Goal: Transaction & Acquisition: Obtain resource

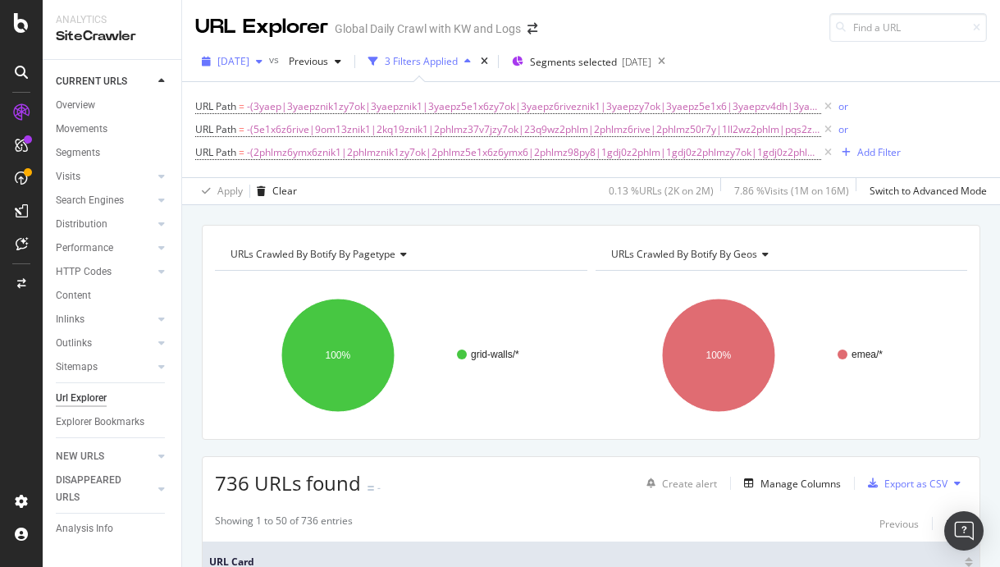
click at [249, 63] on span "[DATE]" at bounding box center [233, 61] width 32 height 14
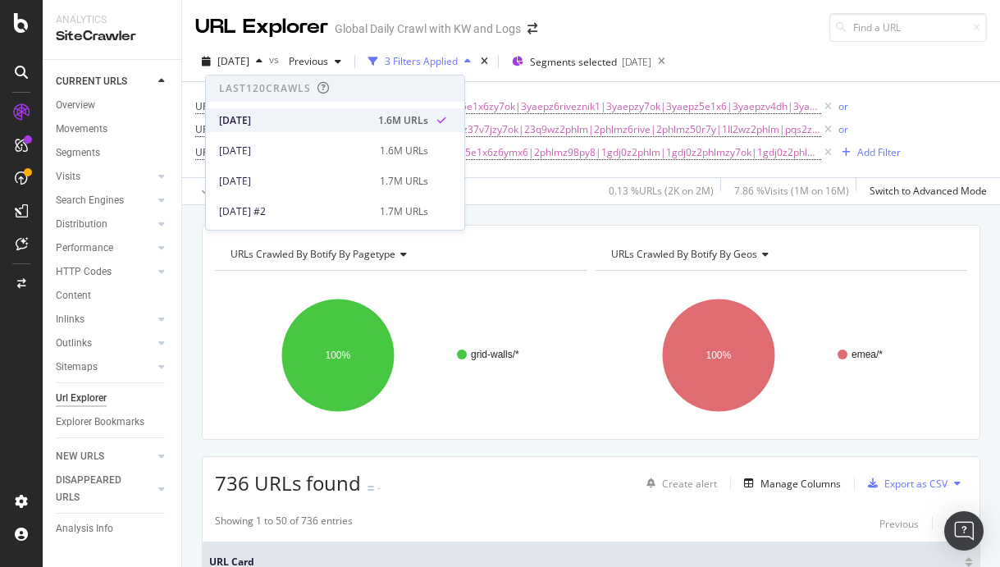
click at [306, 117] on div "[DATE]" at bounding box center [293, 120] width 149 height 15
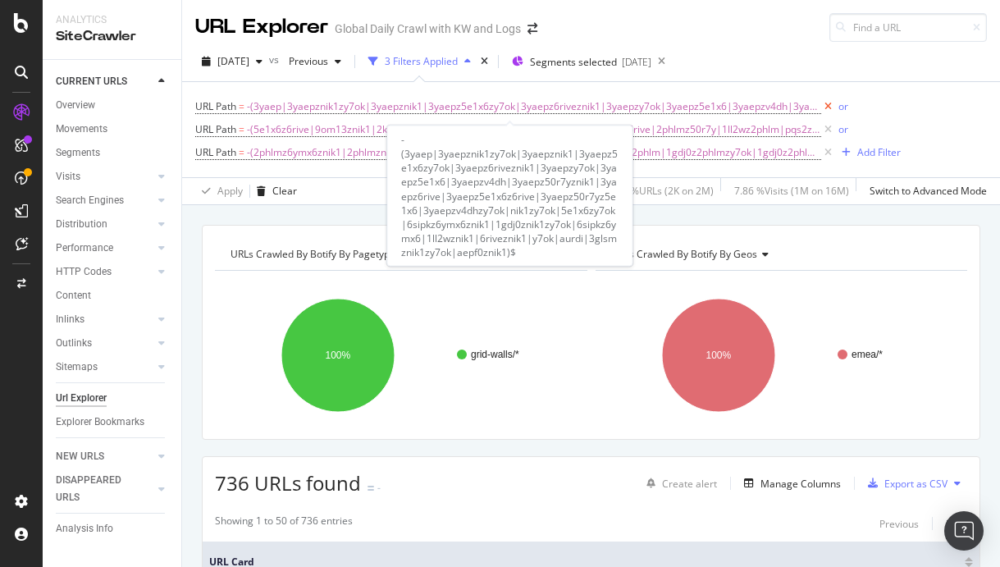
click at [821, 107] on icon at bounding box center [828, 106] width 14 height 16
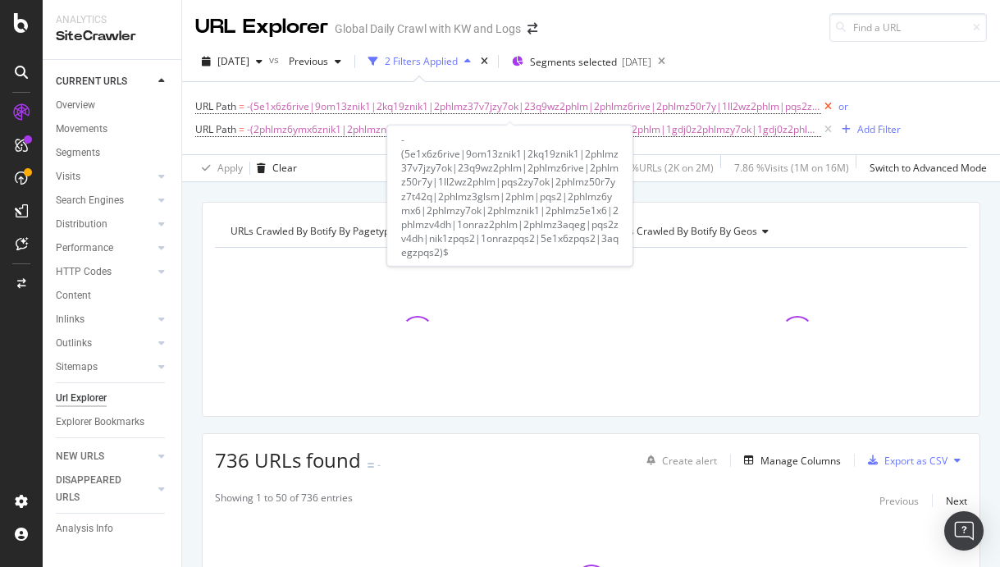
click at [821, 107] on icon at bounding box center [828, 106] width 14 height 16
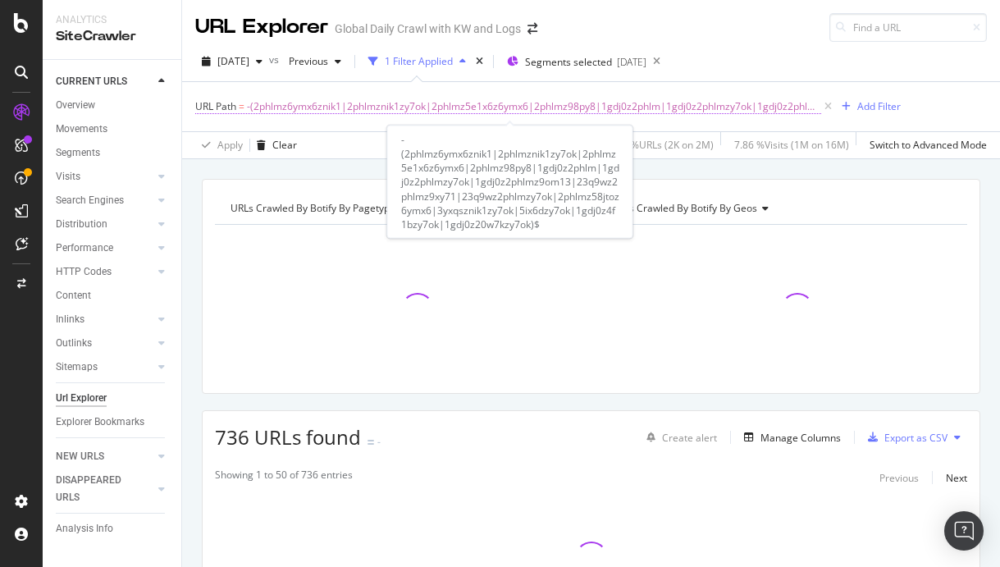
drag, startPoint x: 817, startPoint y: 107, endPoint x: 764, endPoint y: 112, distance: 52.7
click at [764, 112] on span "URL Path = -(2phlmz6ymx6znik1|2phlmznik1zy7ok|2phlmz5e1x6z6ymx6|2phlmz98py8|1gd…" at bounding box center [515, 106] width 640 height 14
click at [764, 112] on span "-(2phlmz6ymx6znik1|2phlmznik1zy7ok|2phlmz5e1x6z6ymx6|2phlmz98py8|1gdj0z2phlm|1g…" at bounding box center [534, 106] width 574 height 23
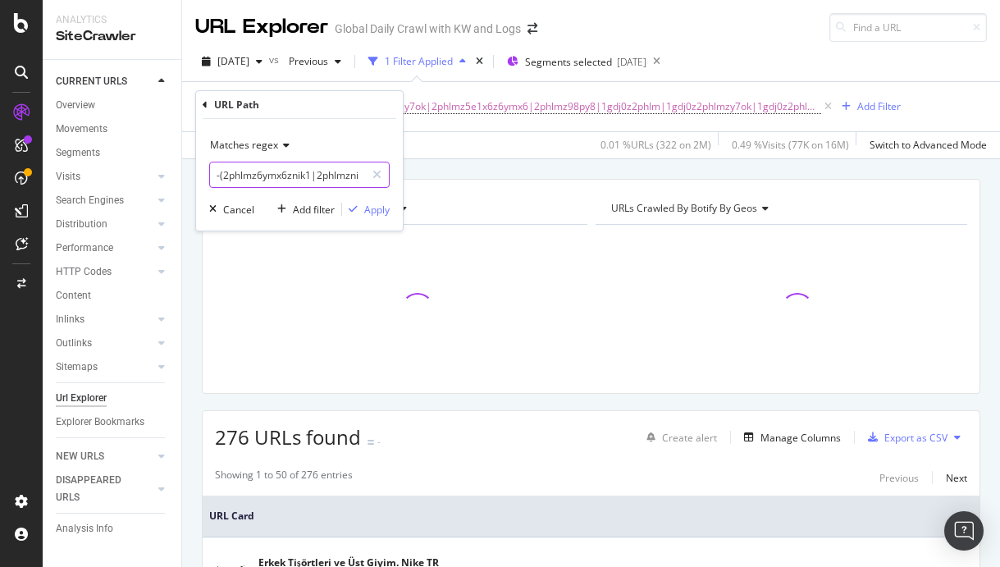
click at [300, 173] on input "-(2phlmz6ymx6znik1|2phlmznik1zy7ok|2phlmz5e1x6z6ymx6|2phlmz98py8|1gdj0z2phlm|1g…" at bounding box center [287, 175] width 155 height 26
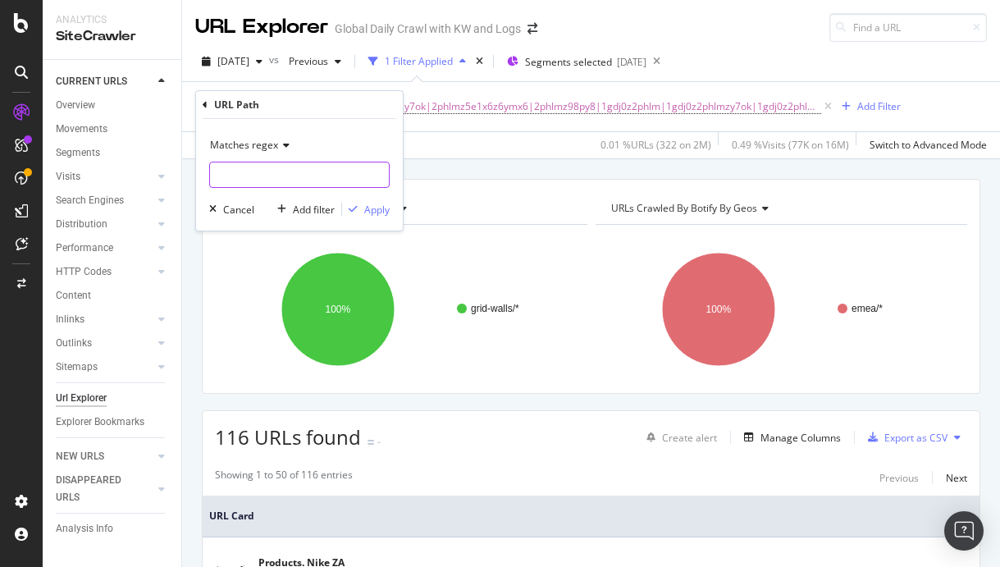
paste input "-(|2phlm|2phlmz6ymx6|2phlmzy7ok|2phlmz6rive|2phlmz50r7y|2phlmznik1|2phlmz5e1x6|…"
type input "-(|2phlm|2phlmz6ymx6|2phlmzy7ok|2phlmz6rive|2phlmz50r7y|2phlmznik1|2phlmz5e1x6|…"
click at [369, 205] on div "Apply" at bounding box center [376, 210] width 25 height 14
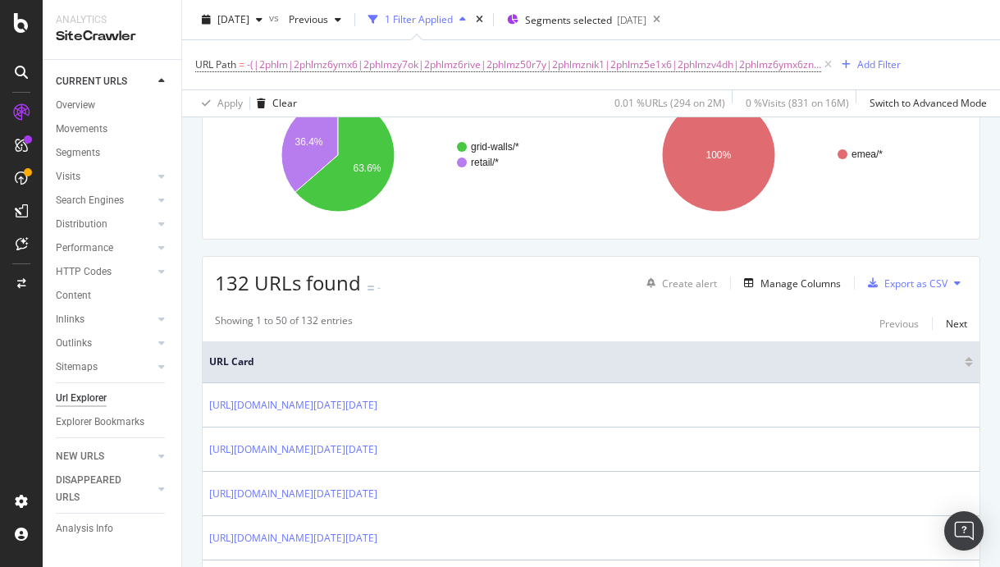
scroll to position [215, 0]
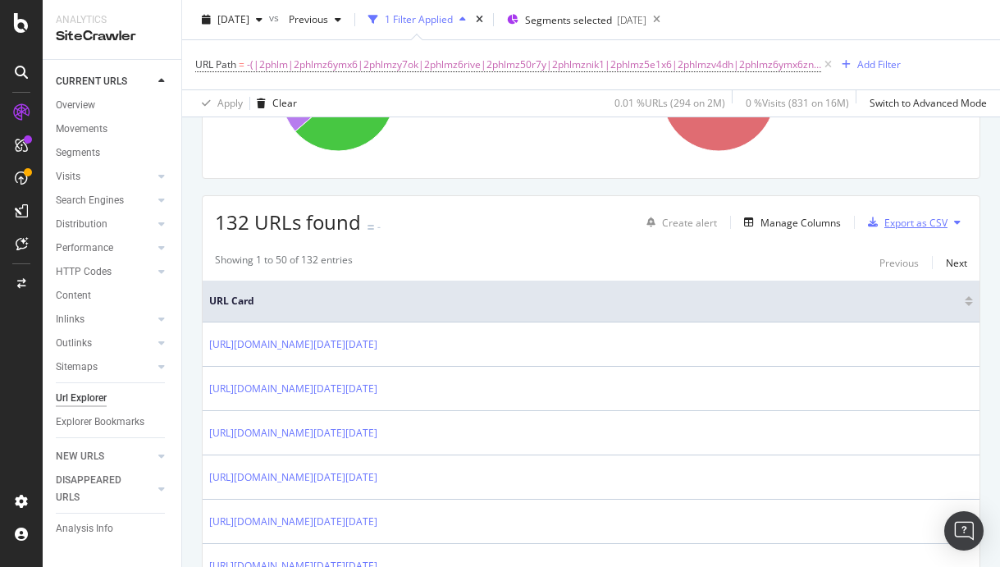
click at [931, 225] on div "Export as CSV" at bounding box center [915, 223] width 63 height 14
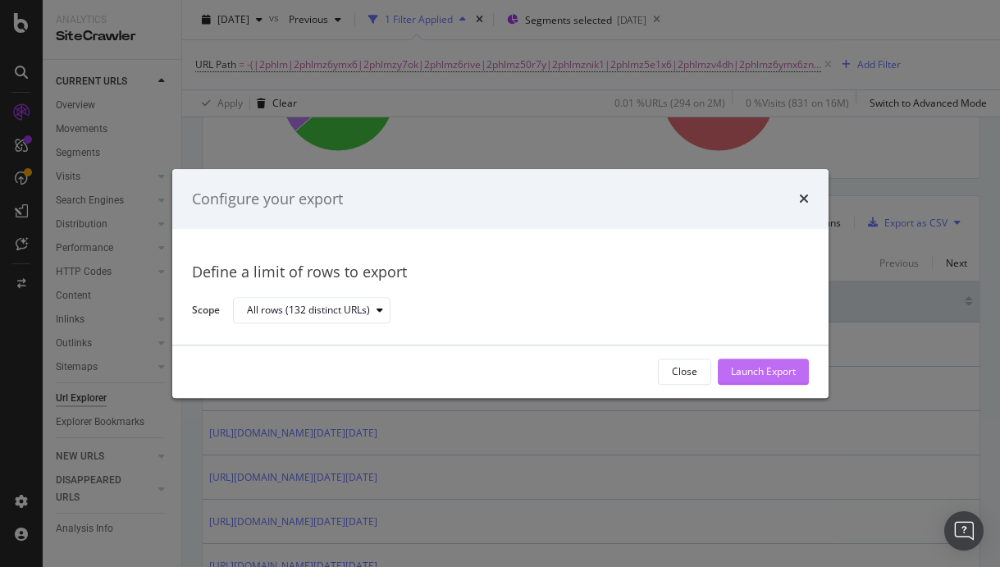
click at [764, 362] on div "Launch Export" at bounding box center [763, 371] width 65 height 25
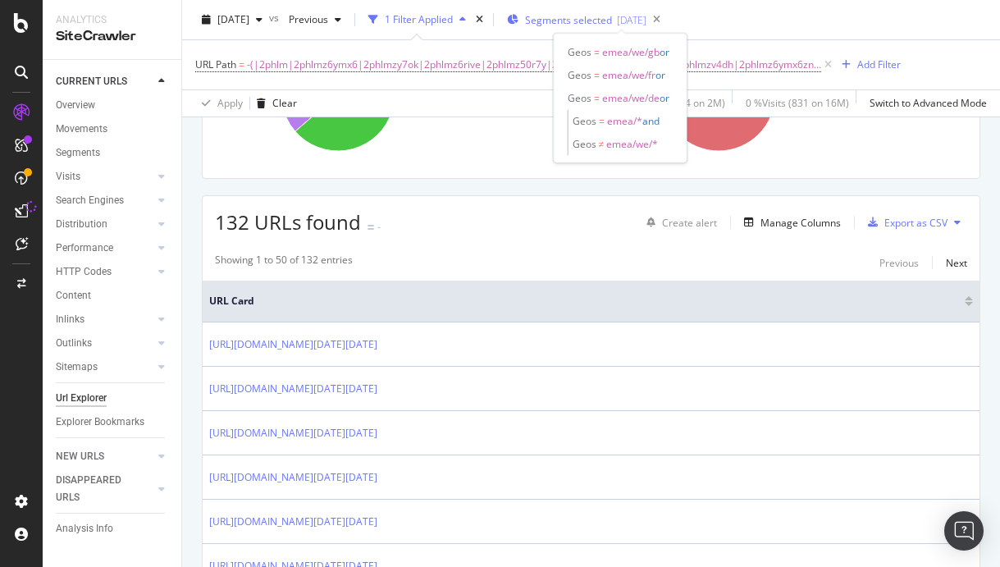
click at [565, 21] on span "Segments selected" at bounding box center [568, 20] width 87 height 14
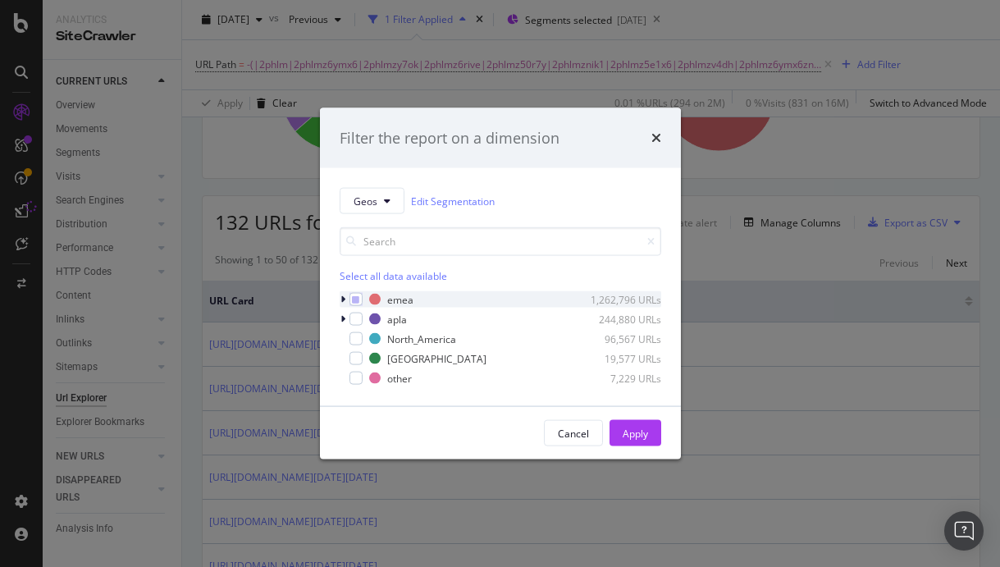
click at [341, 302] on icon "modal" at bounding box center [342, 299] width 5 height 10
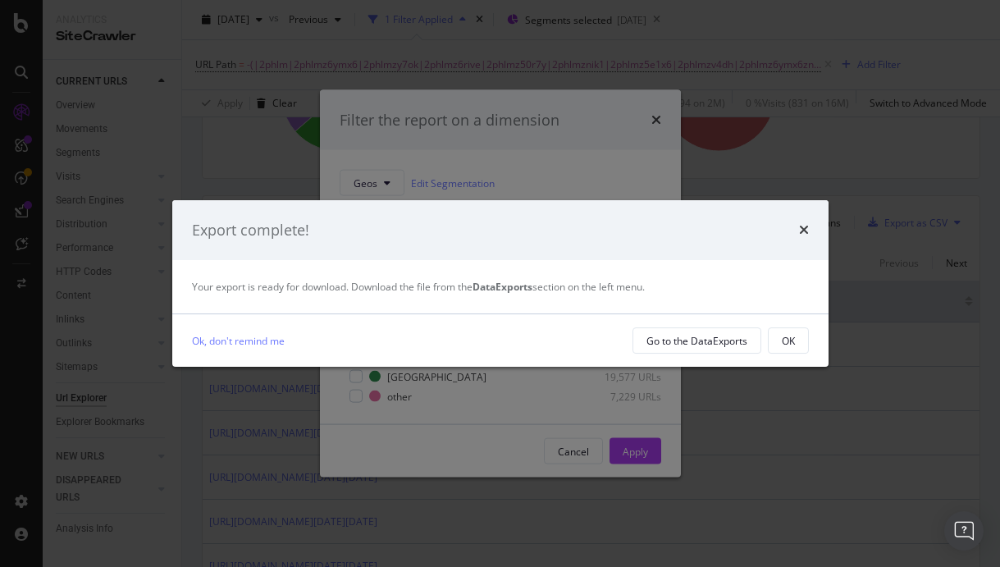
click at [350, 298] on div "Your export is ready for download. Download the file from the DataExports secti…" at bounding box center [500, 286] width 656 height 53
click at [801, 230] on icon "times" at bounding box center [804, 229] width 10 height 13
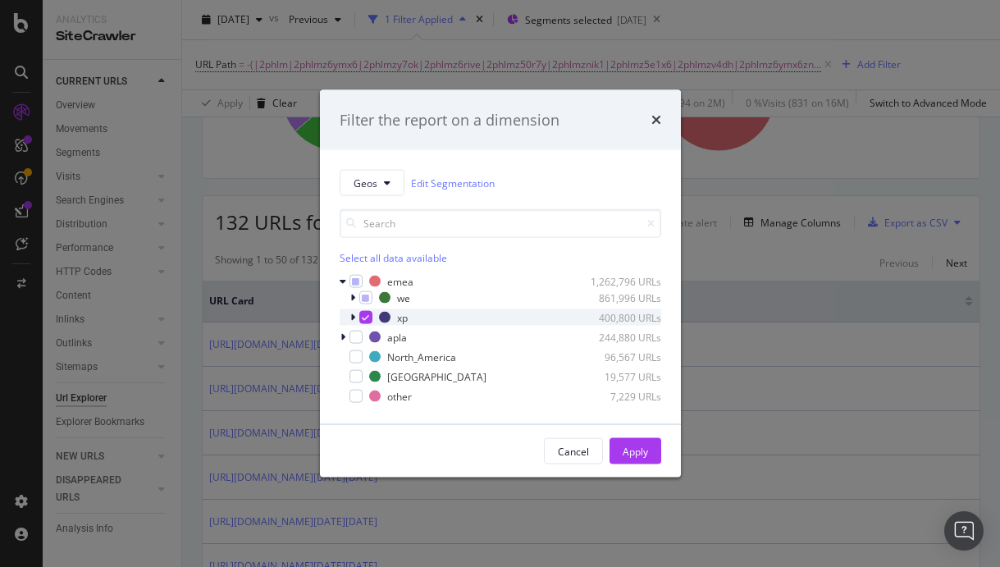
click at [354, 318] on icon "modal" at bounding box center [352, 318] width 5 height 10
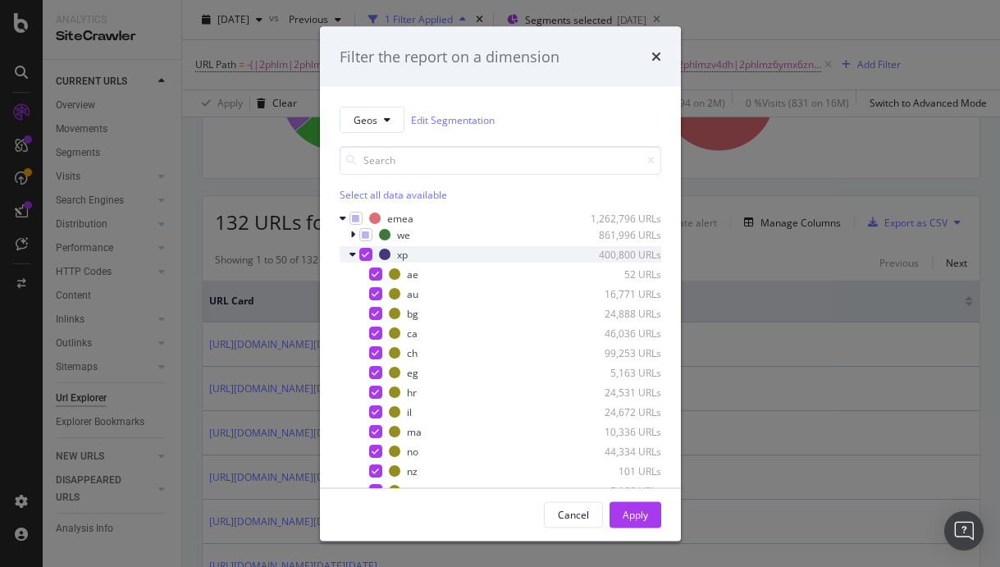
click at [367, 256] on icon "modal" at bounding box center [365, 254] width 7 height 8
click at [354, 257] on icon "modal" at bounding box center [352, 254] width 7 height 10
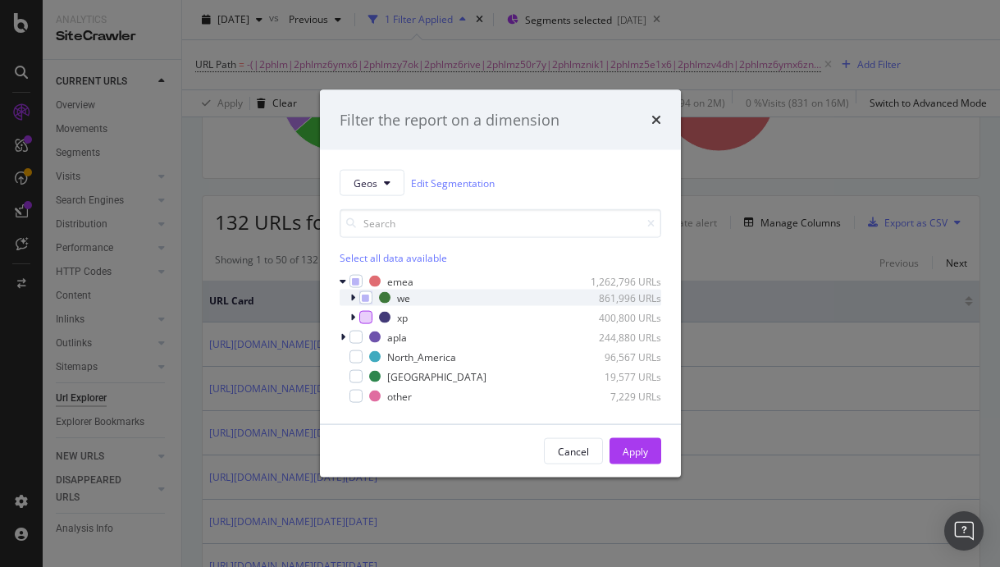
click at [352, 298] on icon "modal" at bounding box center [352, 298] width 5 height 10
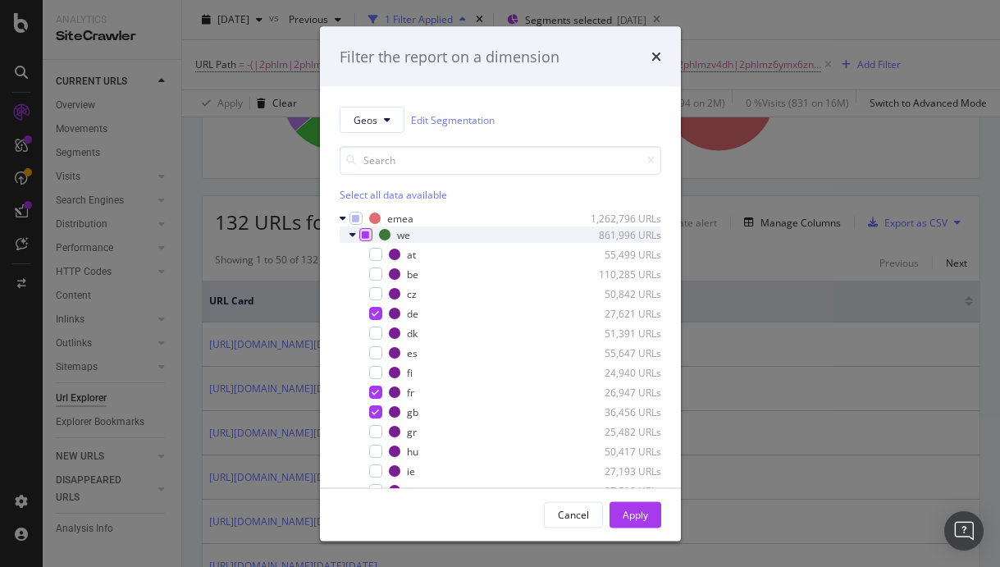
click at [365, 238] on icon "modal" at bounding box center [365, 234] width 7 height 8
click at [368, 230] on icon "modal" at bounding box center [365, 234] width 7 height 8
click at [353, 233] on icon "modal" at bounding box center [352, 235] width 7 height 10
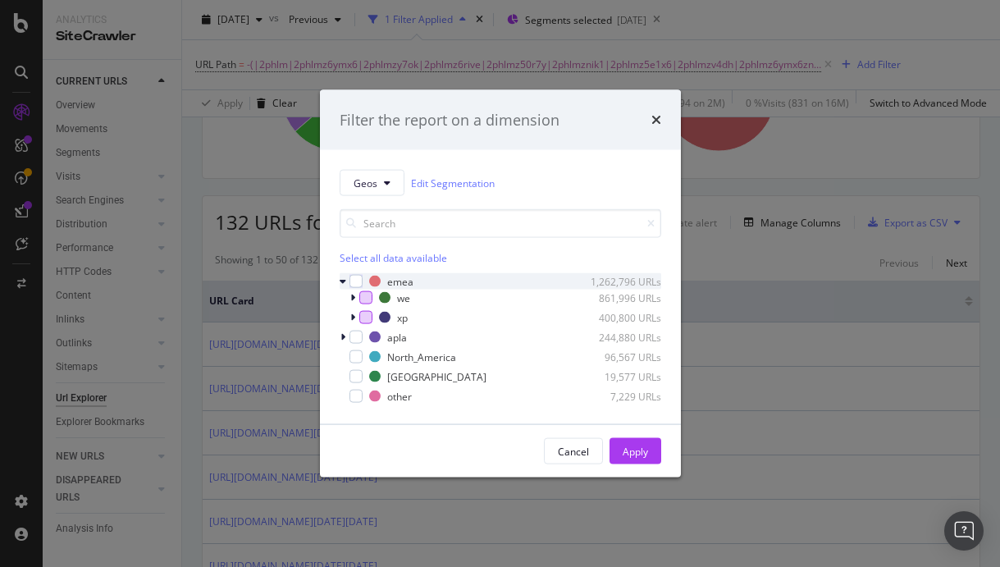
click at [340, 281] on div "modal" at bounding box center [345, 281] width 10 height 16
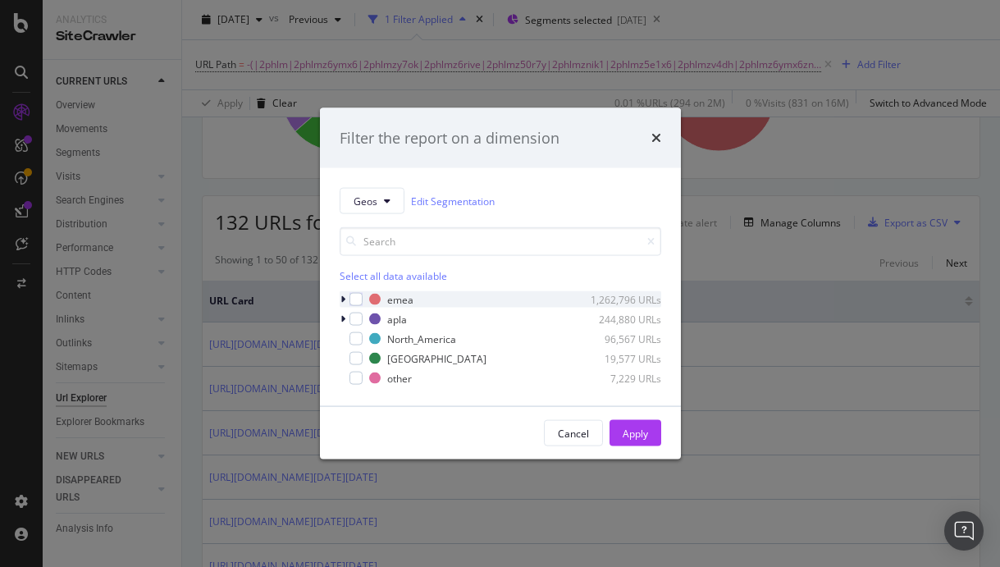
click at [340, 294] on icon "modal" at bounding box center [342, 299] width 5 height 10
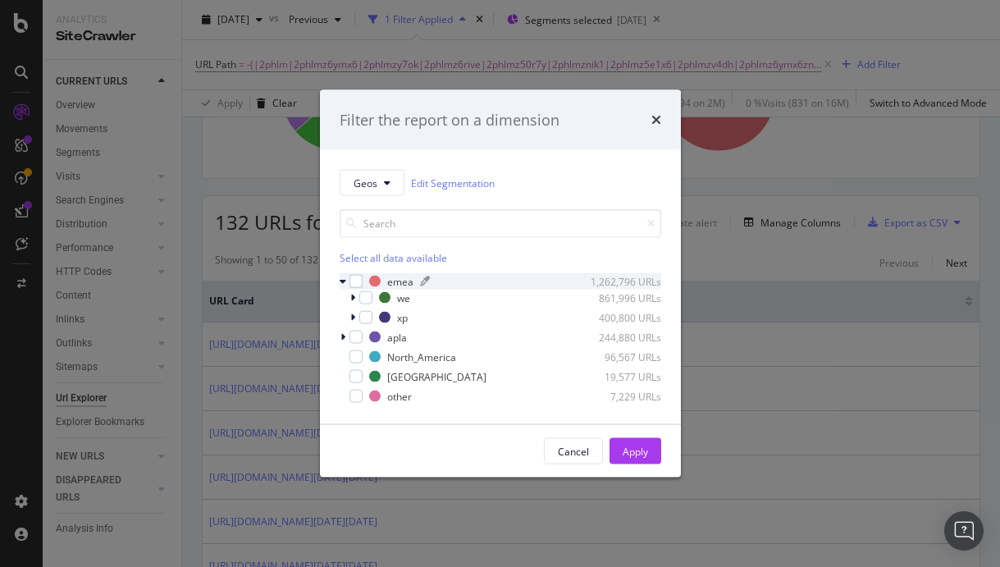
click at [389, 282] on div "emea" at bounding box center [400, 281] width 26 height 14
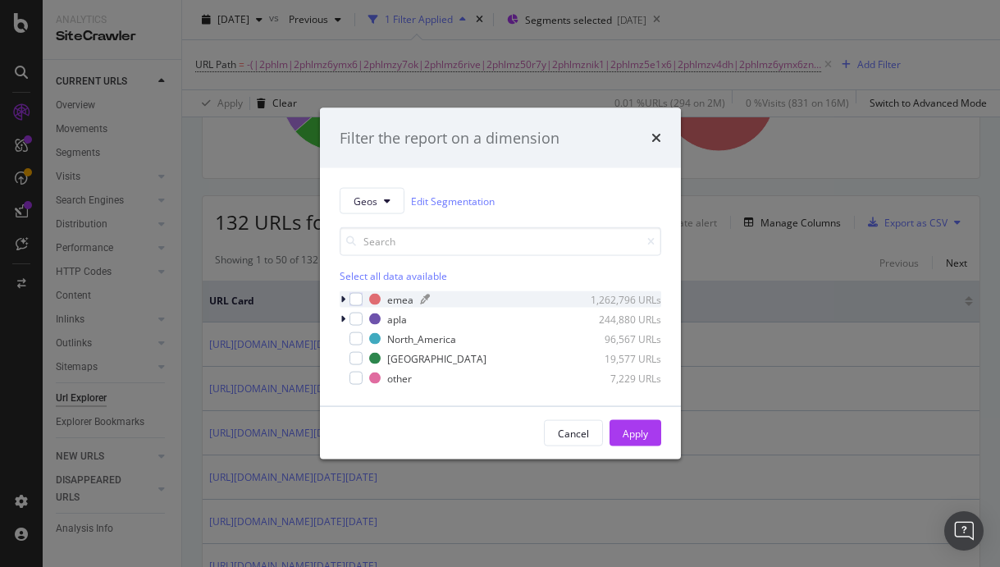
click at [373, 302] on div "modal" at bounding box center [374, 299] width 11 height 11
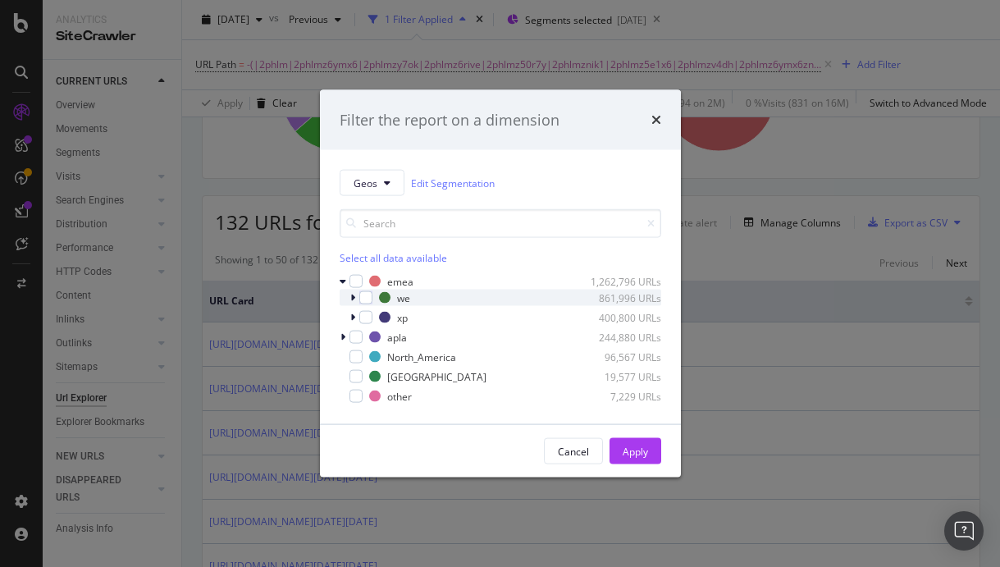
click at [354, 303] on div "modal" at bounding box center [354, 298] width 10 height 16
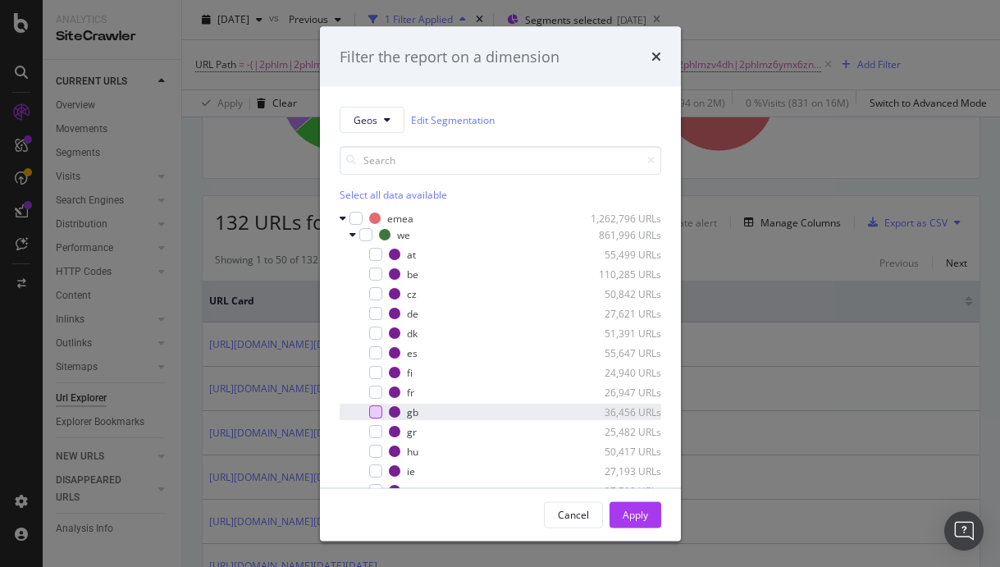
click at [376, 410] on div "modal" at bounding box center [375, 411] width 13 height 13
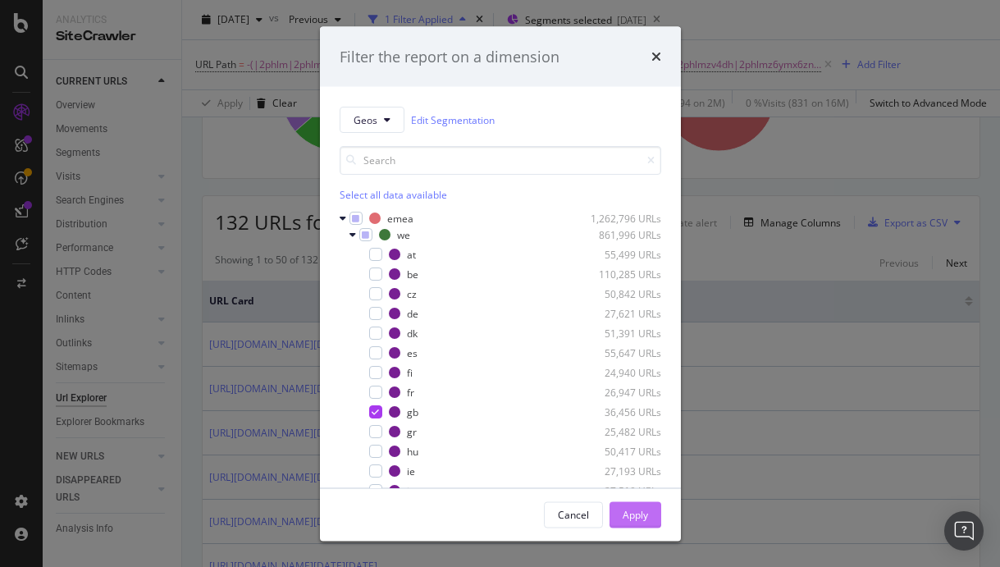
click at [646, 513] on div "Apply" at bounding box center [635, 514] width 25 height 14
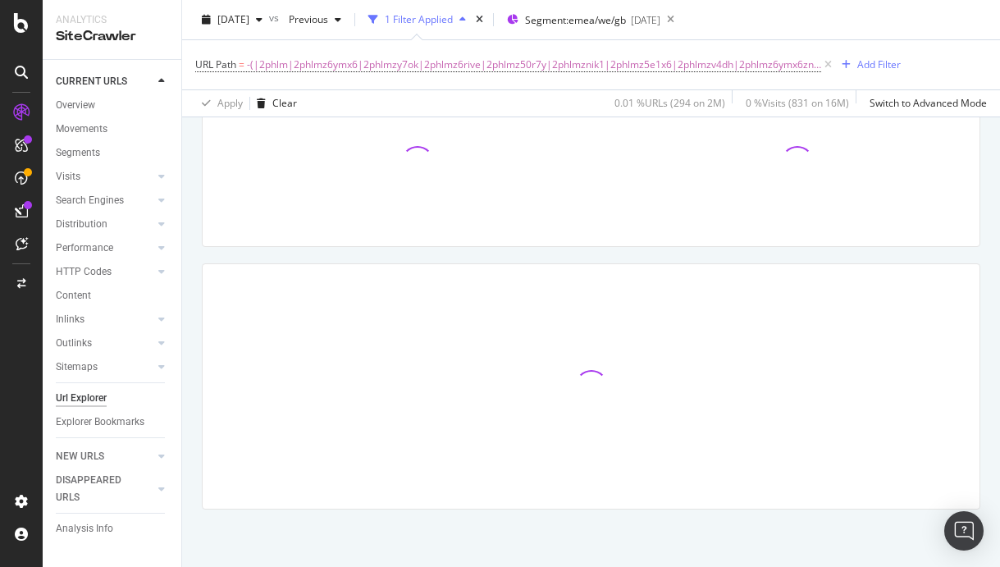
scroll to position [147, 0]
click at [653, 29] on div "Segment: emea/we/gb [DATE]" at bounding box center [583, 19] width 153 height 25
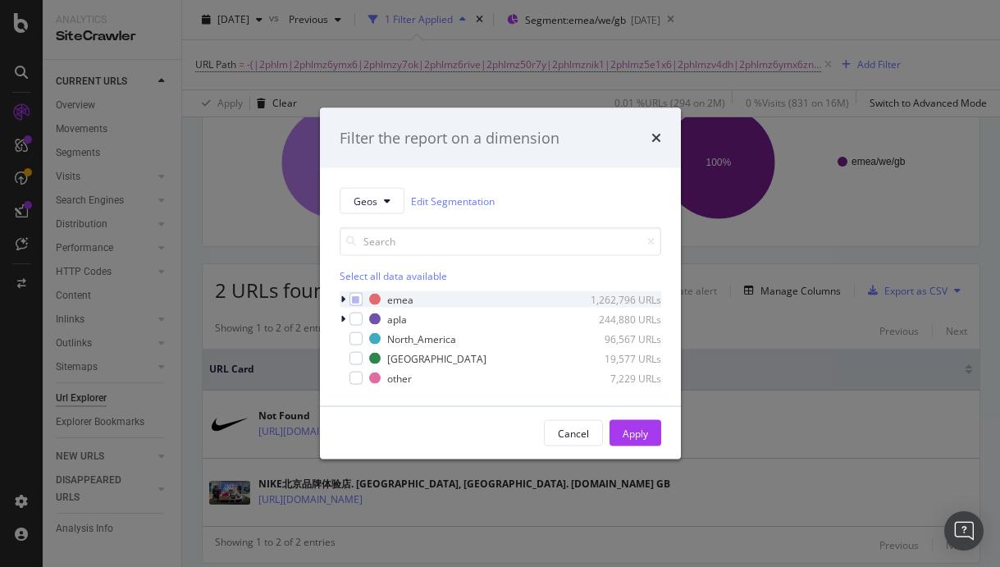
click at [343, 298] on icon "modal" at bounding box center [342, 299] width 5 height 10
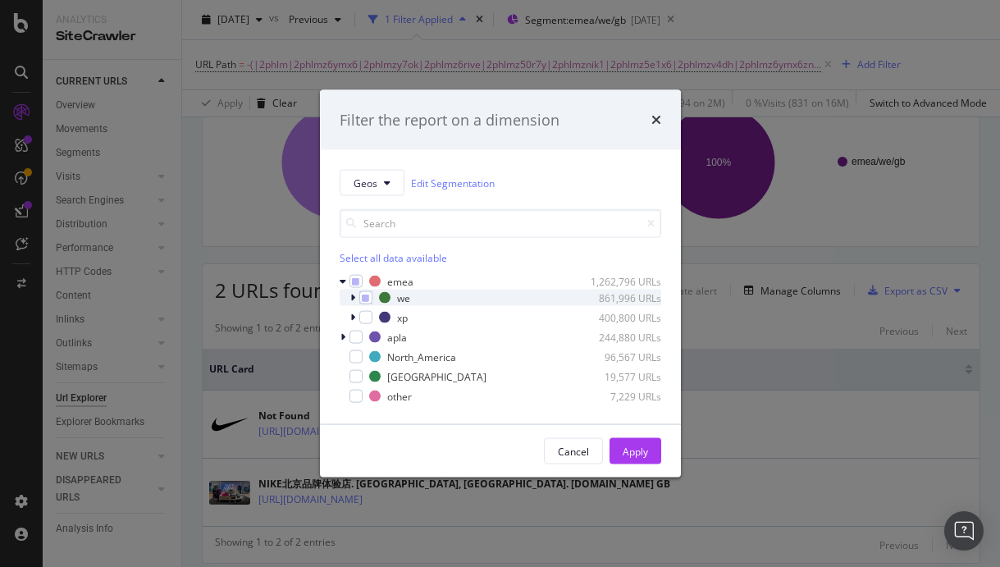
click at [353, 294] on icon "modal" at bounding box center [352, 298] width 5 height 10
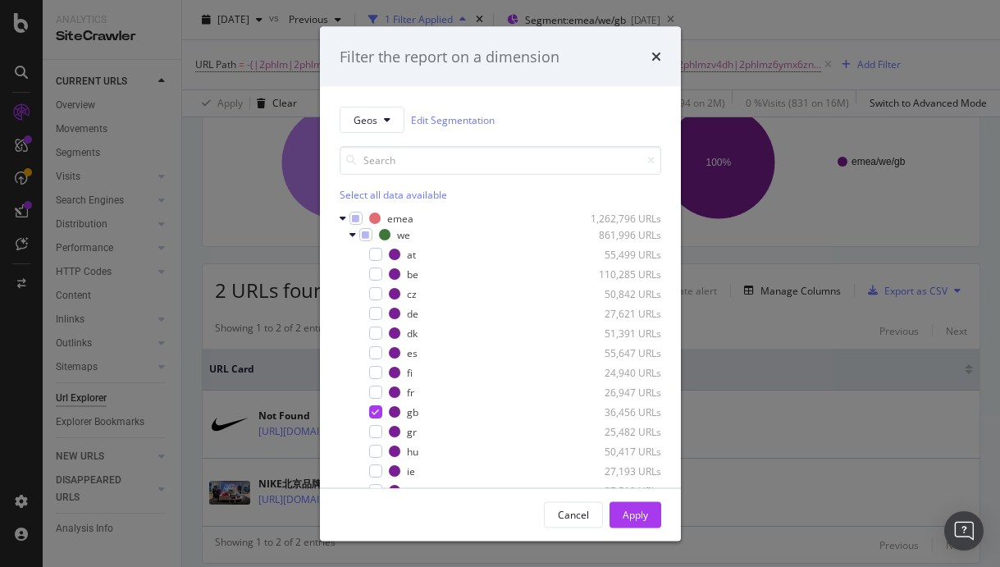
click at [660, 42] on div "Filter the report on a dimension" at bounding box center [500, 56] width 361 height 61
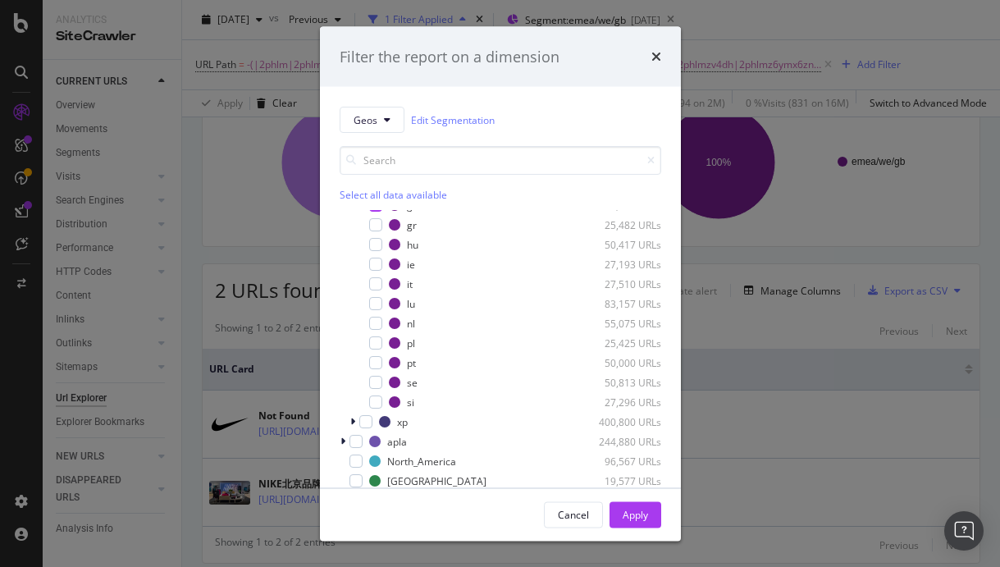
scroll to position [0, 0]
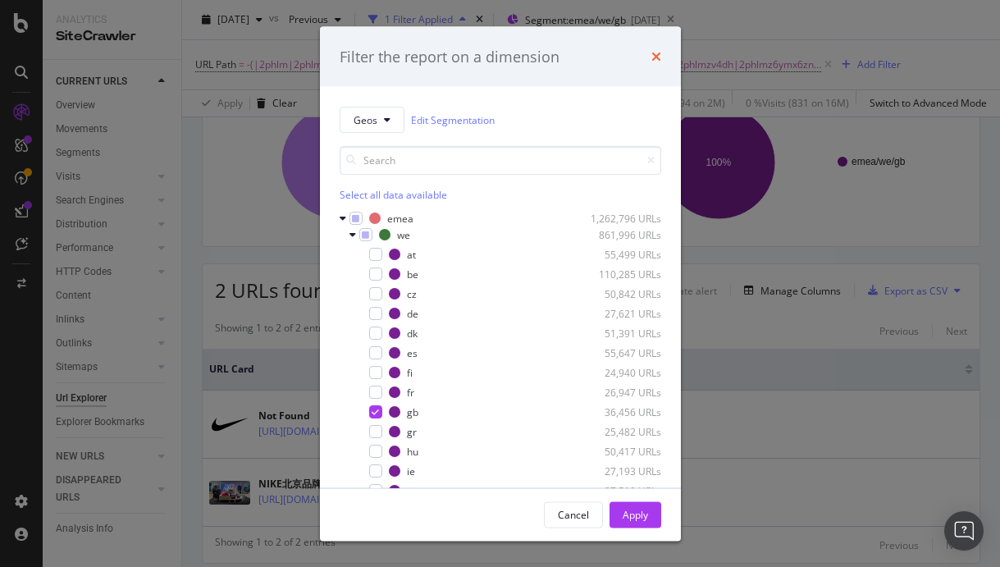
click at [653, 59] on icon "times" at bounding box center [656, 56] width 10 height 13
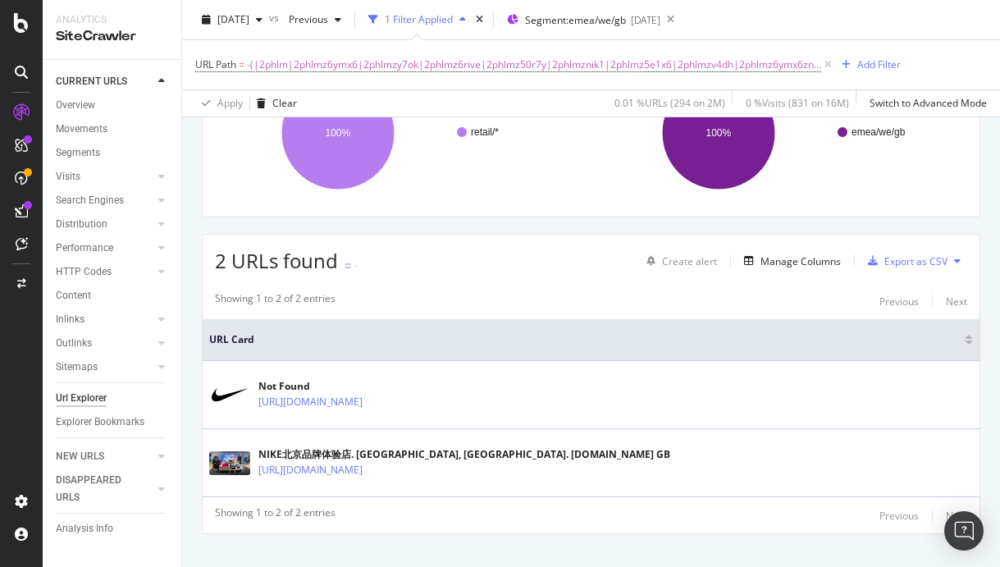
scroll to position [202, 0]
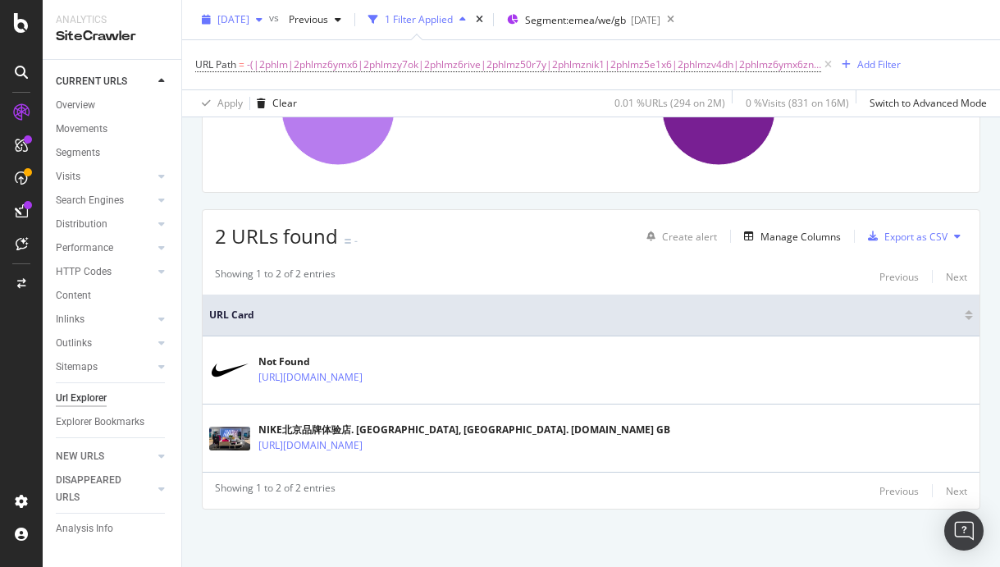
click at [249, 24] on span "[DATE]" at bounding box center [233, 19] width 32 height 14
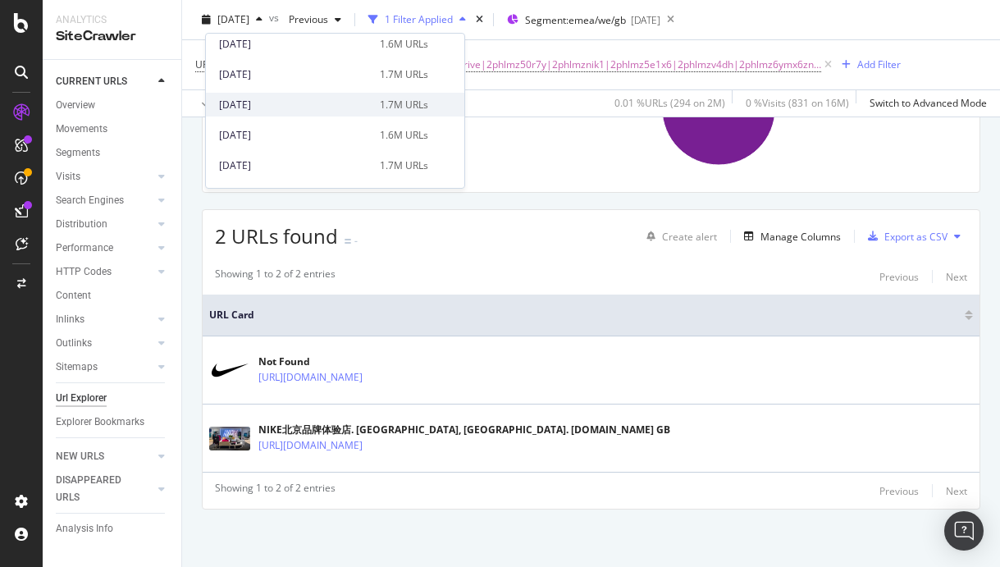
scroll to position [4186, 0]
click at [344, 105] on div "[DATE]" at bounding box center [294, 107] width 151 height 15
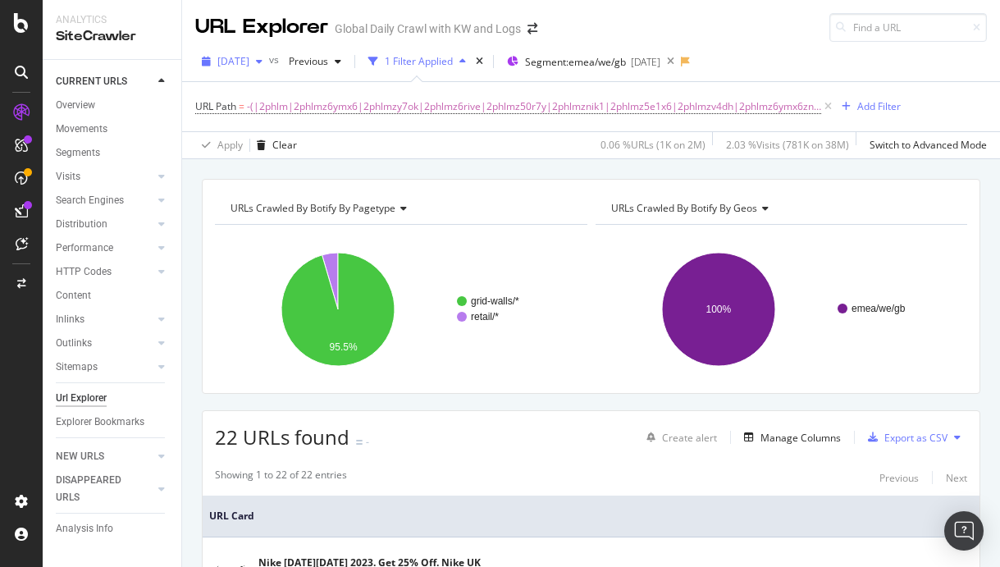
click at [237, 57] on span "[DATE]" at bounding box center [233, 61] width 32 height 14
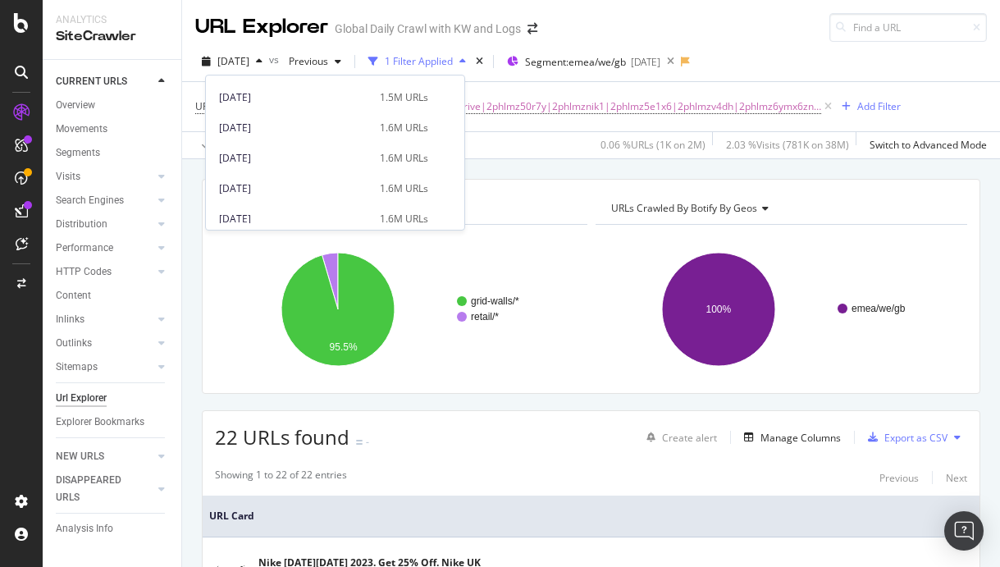
scroll to position [646, 0]
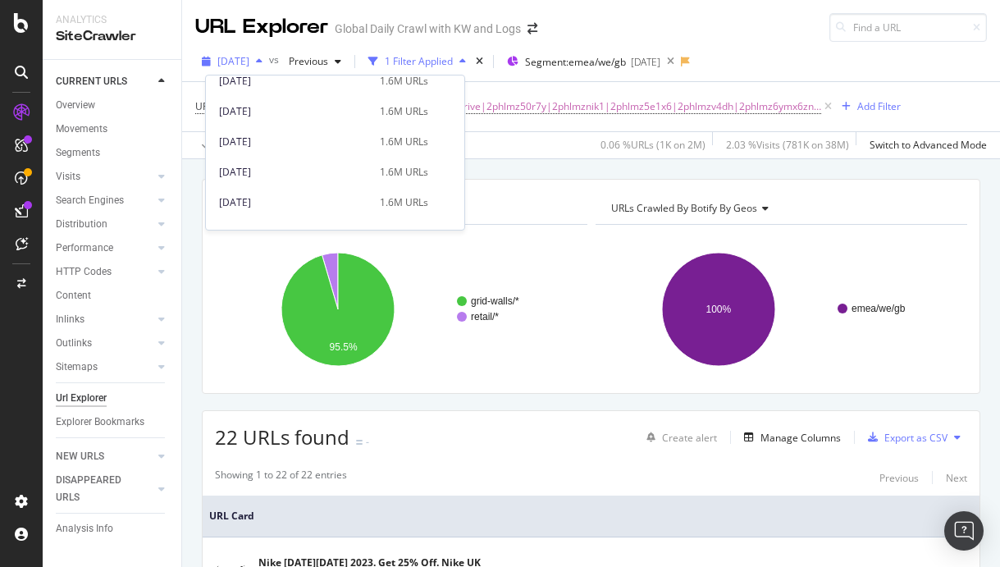
click at [232, 63] on span "[DATE]" at bounding box center [233, 61] width 32 height 14
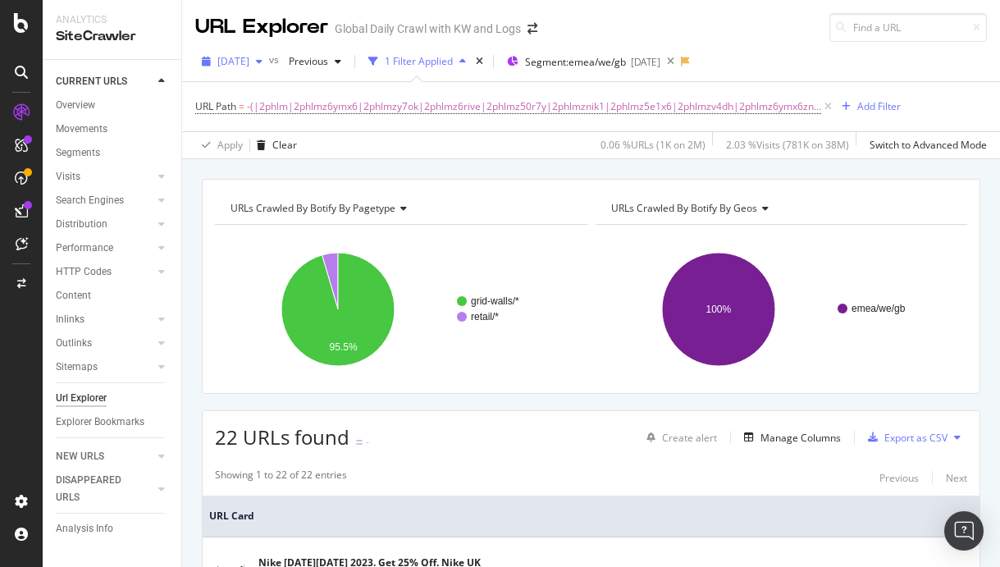
click at [232, 63] on span "[DATE]" at bounding box center [233, 61] width 32 height 14
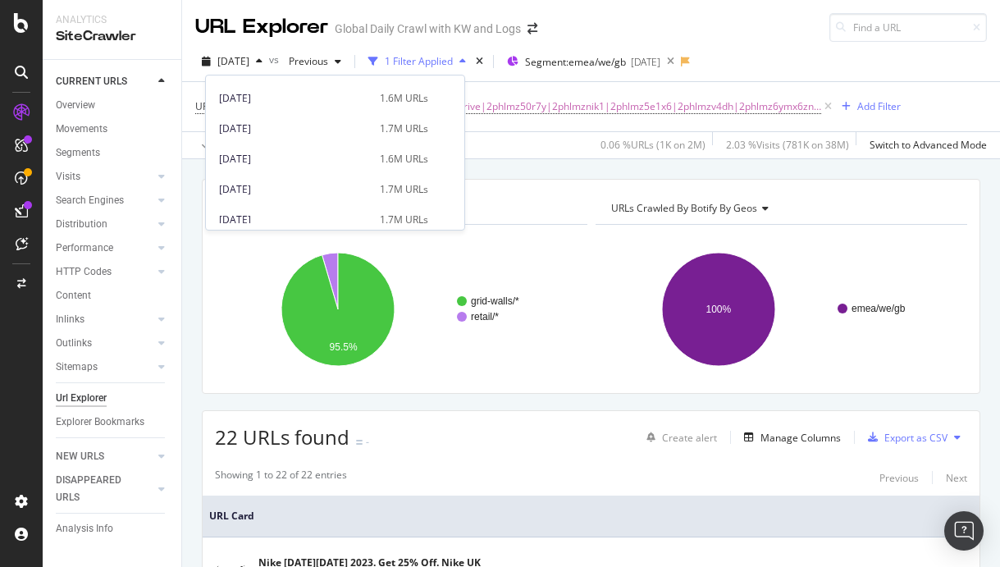
scroll to position [3839, 0]
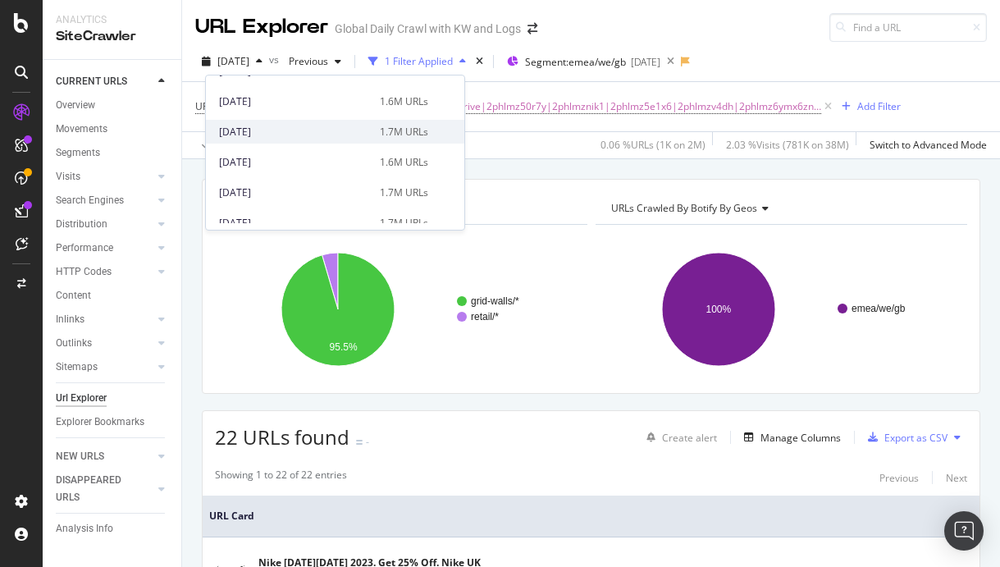
click at [345, 126] on div "[DATE]" at bounding box center [294, 132] width 151 height 15
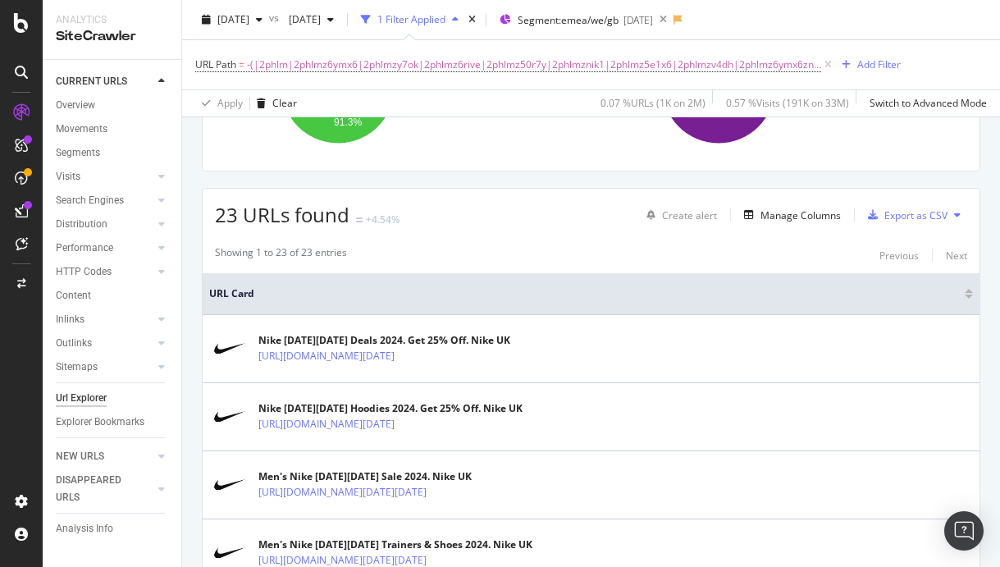
scroll to position [228, 0]
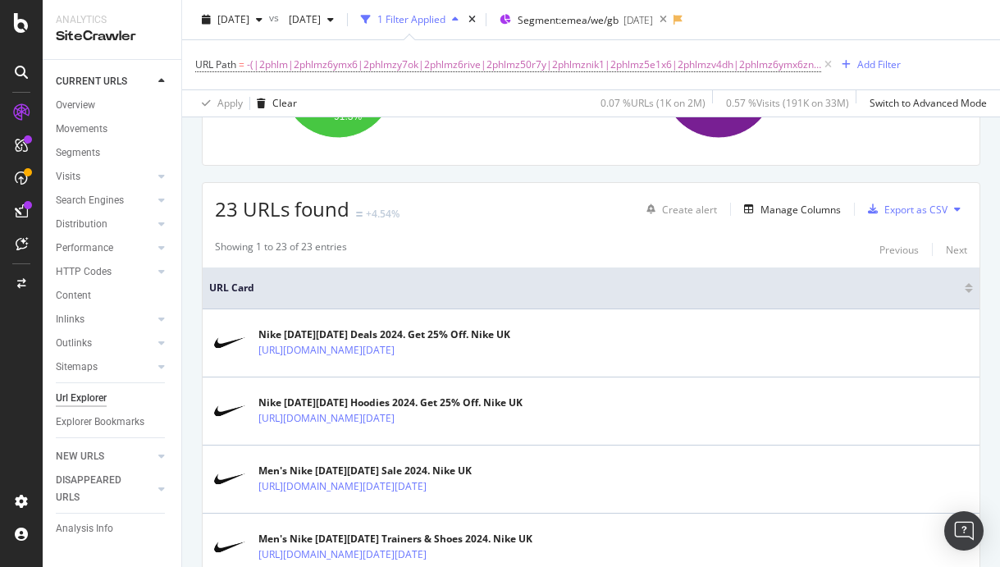
click at [951, 212] on button at bounding box center [957, 209] width 20 height 26
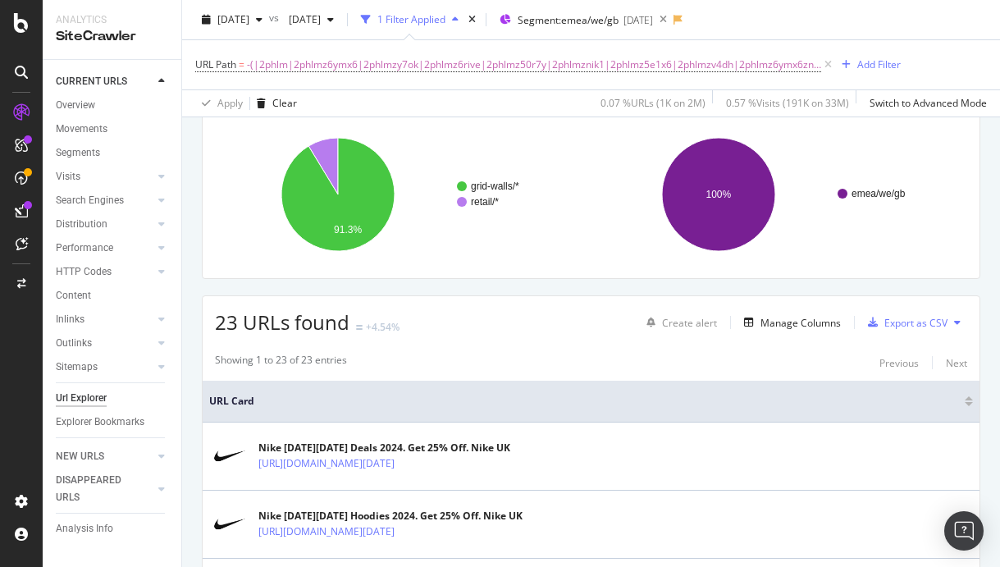
scroll to position [168, 0]
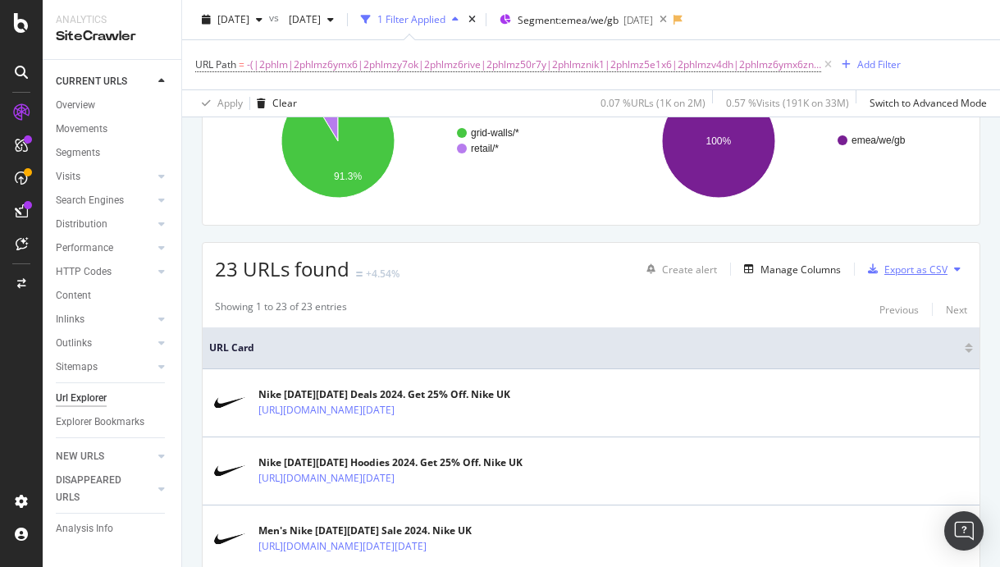
click at [904, 267] on div "Export as CSV" at bounding box center [915, 269] width 63 height 14
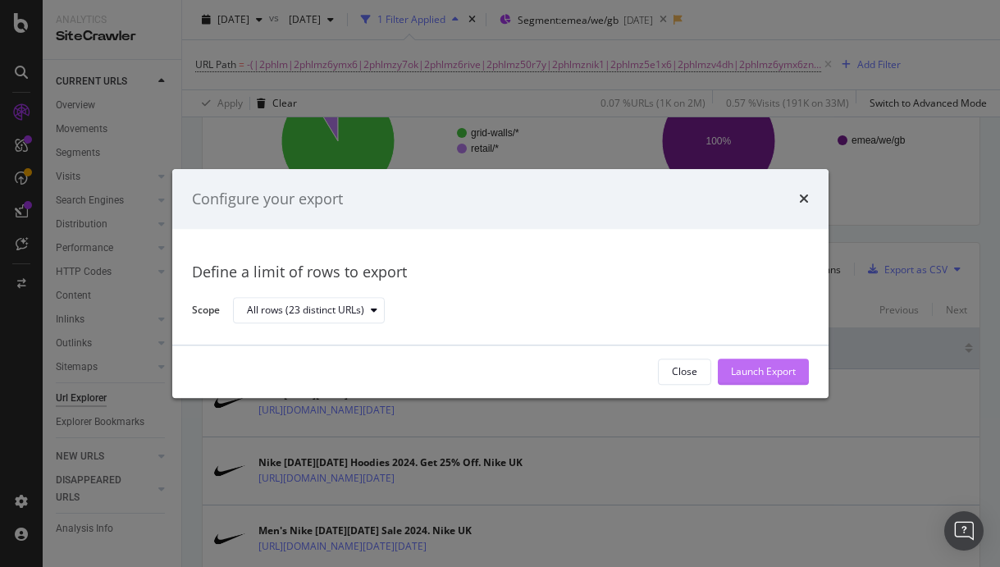
click at [758, 375] on div "Launch Export" at bounding box center [763, 372] width 65 height 14
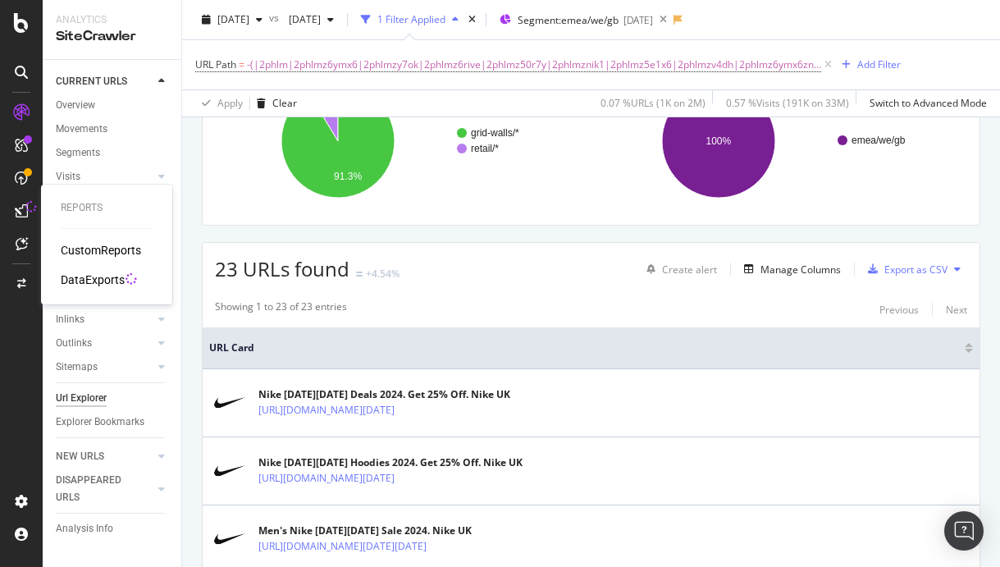
click at [91, 276] on div "DataExports" at bounding box center [93, 279] width 64 height 16
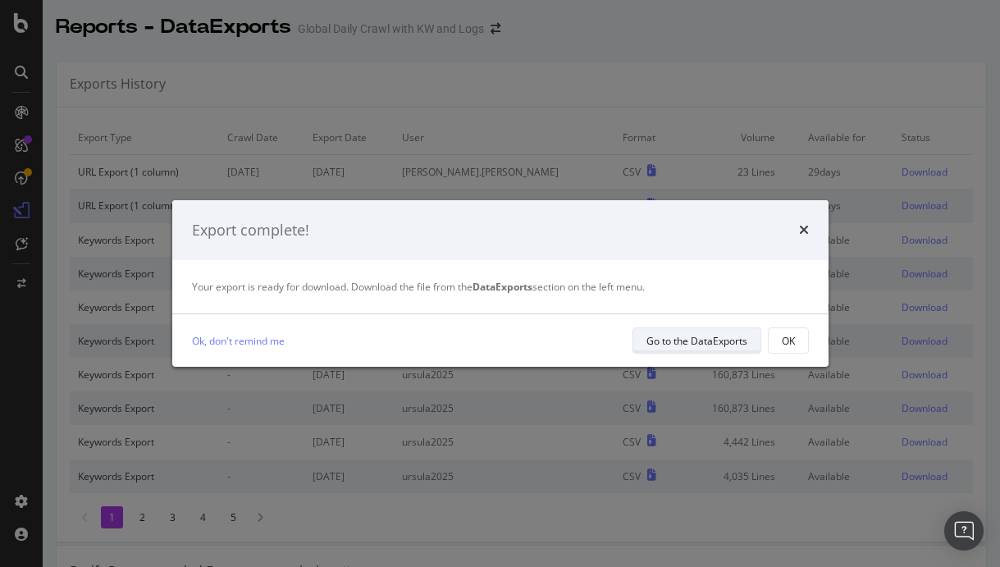
click at [682, 349] on div "Go to the DataExports" at bounding box center [696, 340] width 101 height 23
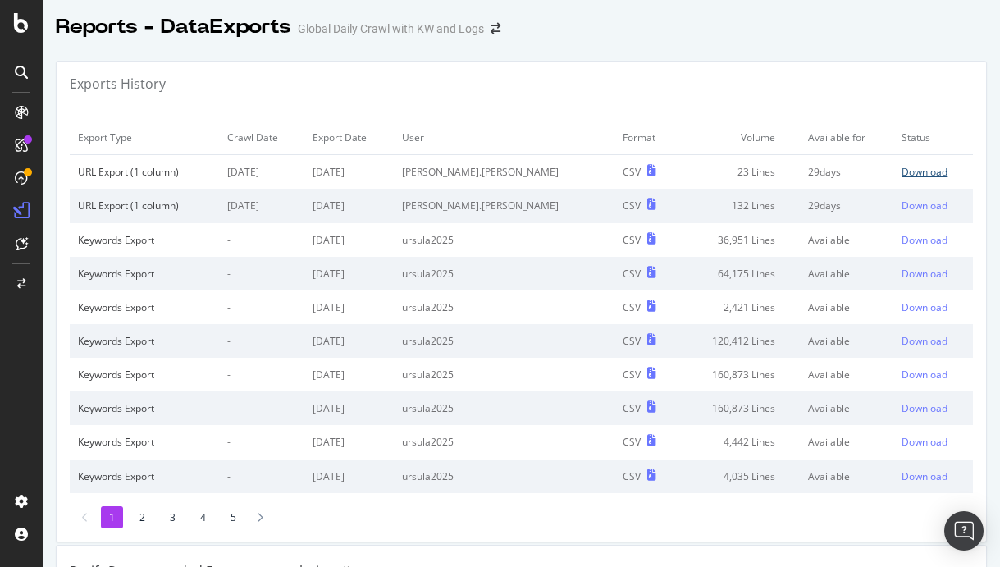
click at [926, 175] on div "Download" at bounding box center [924, 172] width 46 height 14
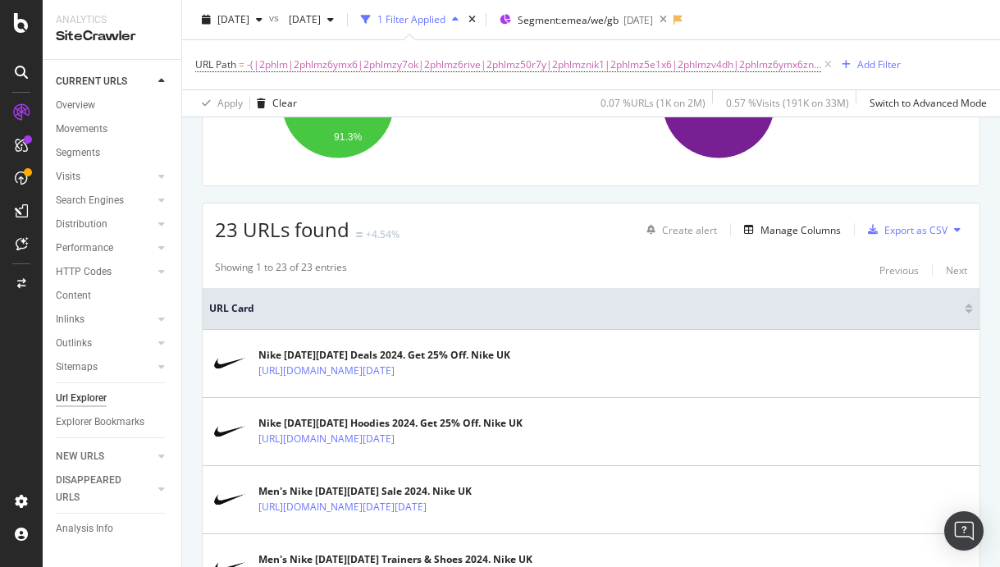
scroll to position [230, 0]
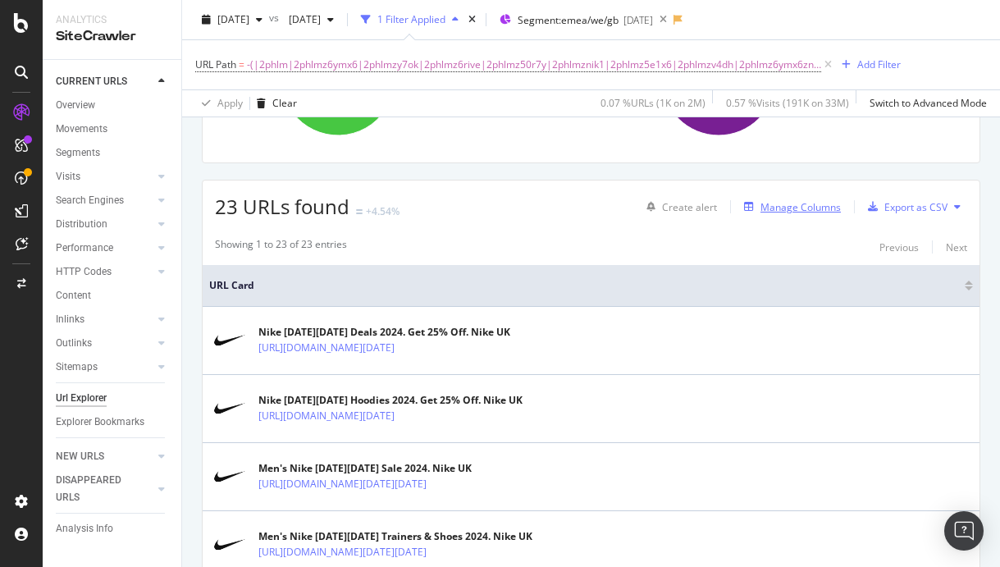
click at [815, 200] on div "Manage Columns" at bounding box center [800, 207] width 80 height 14
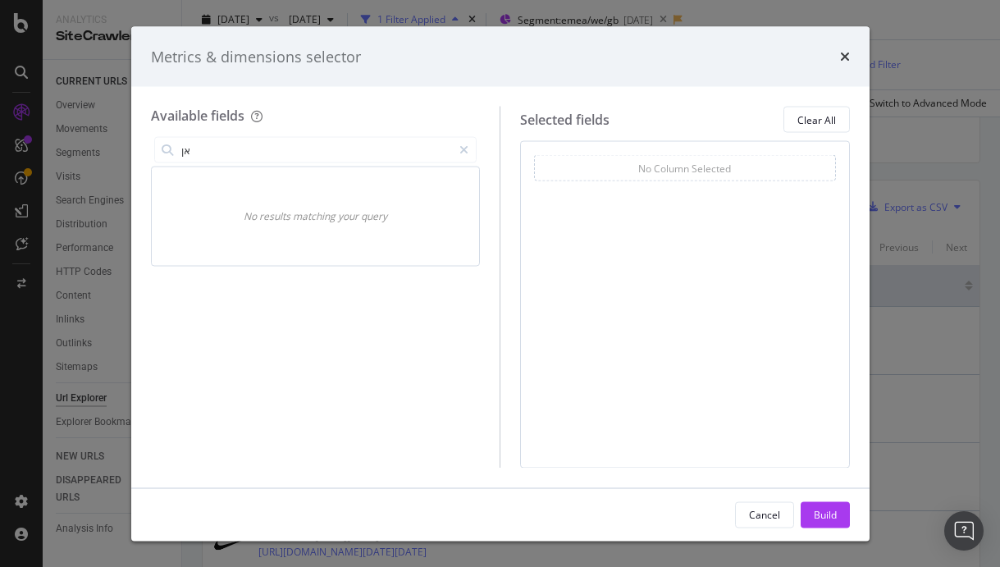
type input "א"
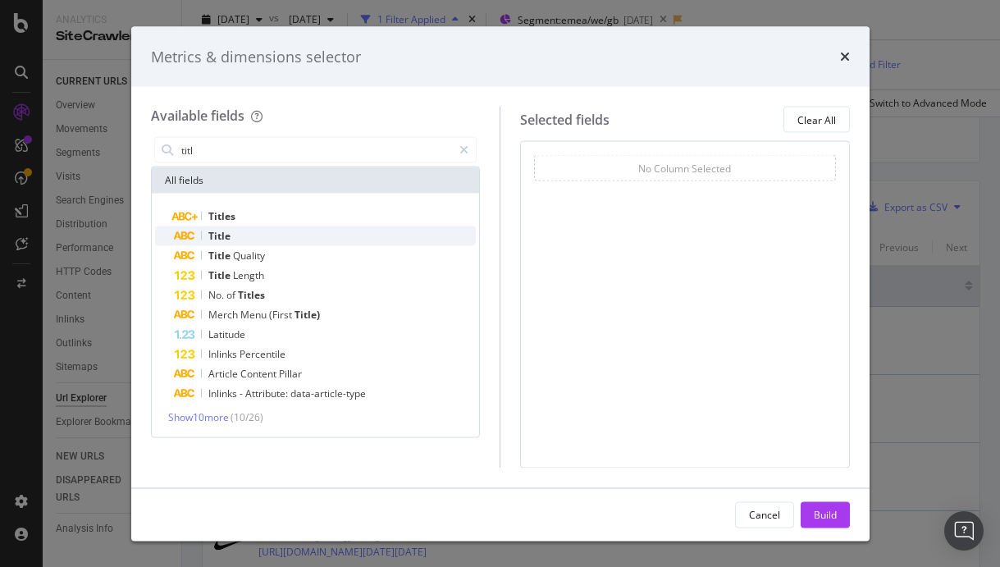
click at [286, 230] on div "Title" at bounding box center [326, 236] width 302 height 20
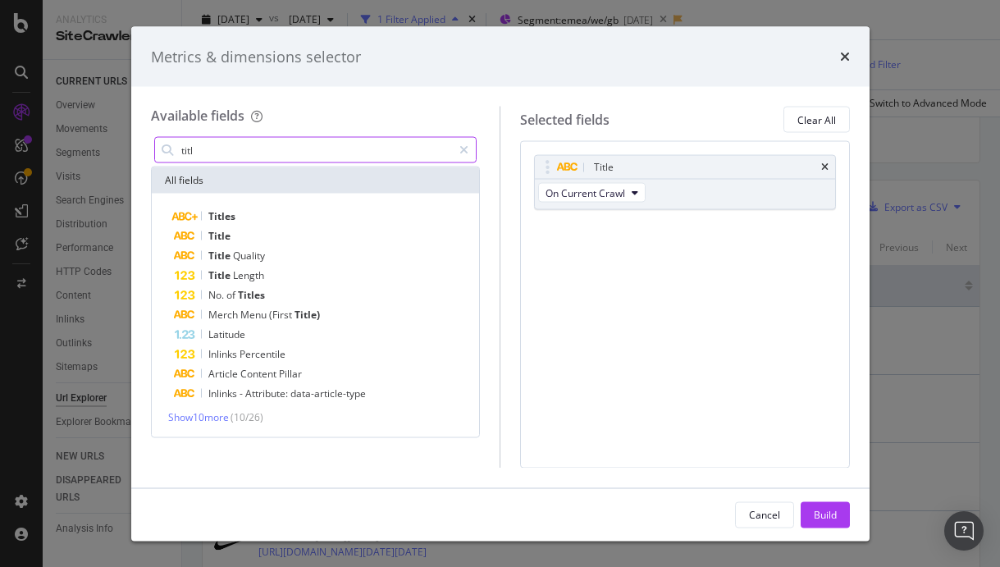
drag, startPoint x: 241, startPoint y: 155, endPoint x: 158, endPoint y: 155, distance: 82.8
click at [158, 155] on div "titl" at bounding box center [315, 150] width 323 height 26
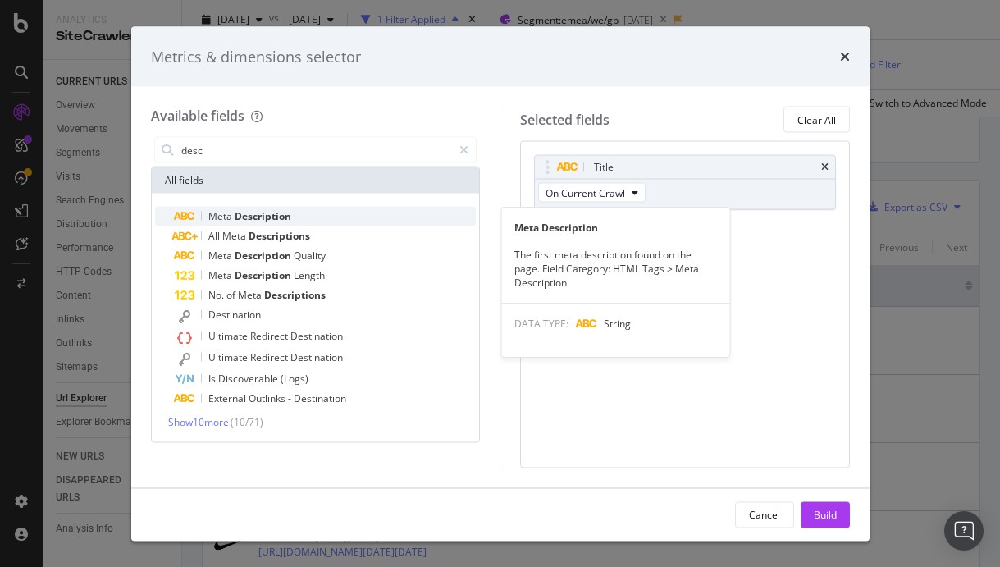
click at [270, 211] on span "Description" at bounding box center [263, 216] width 57 height 14
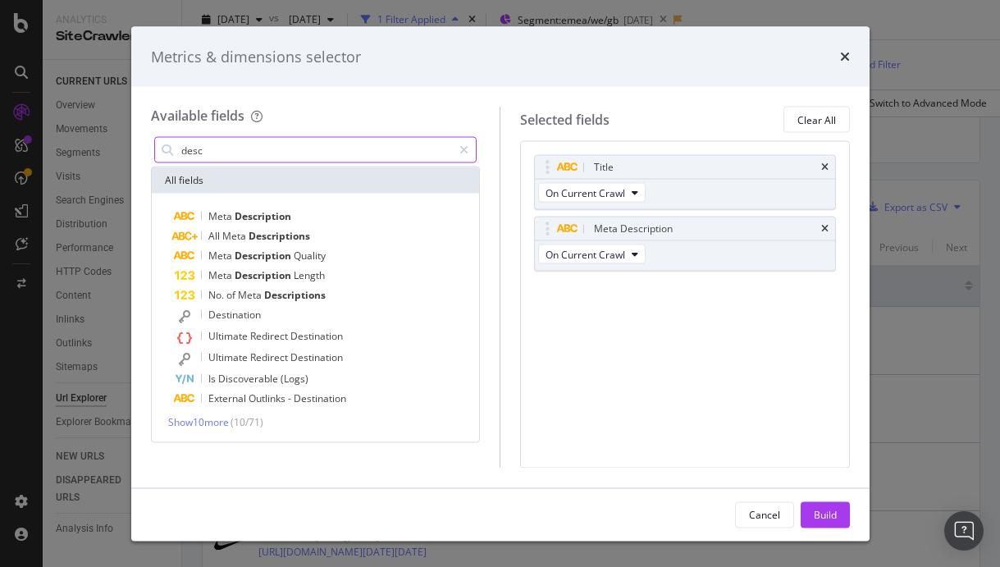
drag, startPoint x: 222, startPoint y: 156, endPoint x: 212, endPoint y: 152, distance: 10.7
click at [212, 152] on input "desc" at bounding box center [316, 150] width 273 height 25
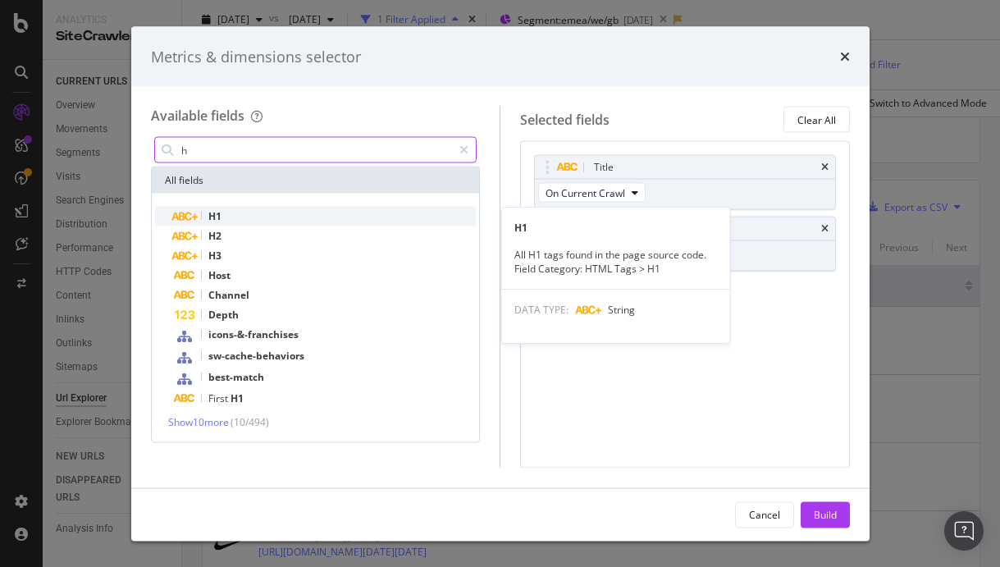
type input "h"
click at [268, 222] on div "H1" at bounding box center [326, 217] width 302 height 20
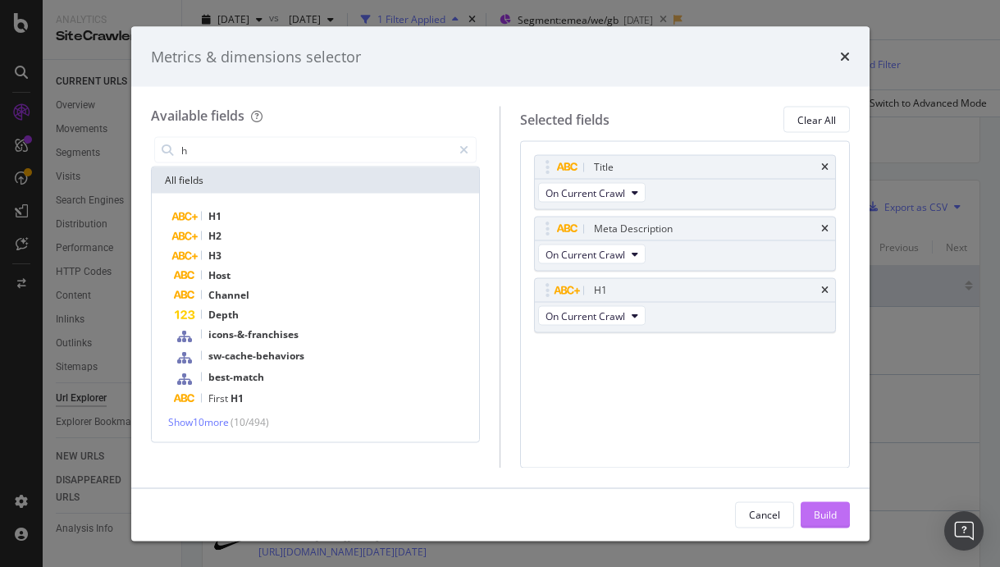
click at [824, 513] on div "Build" at bounding box center [825, 514] width 23 height 14
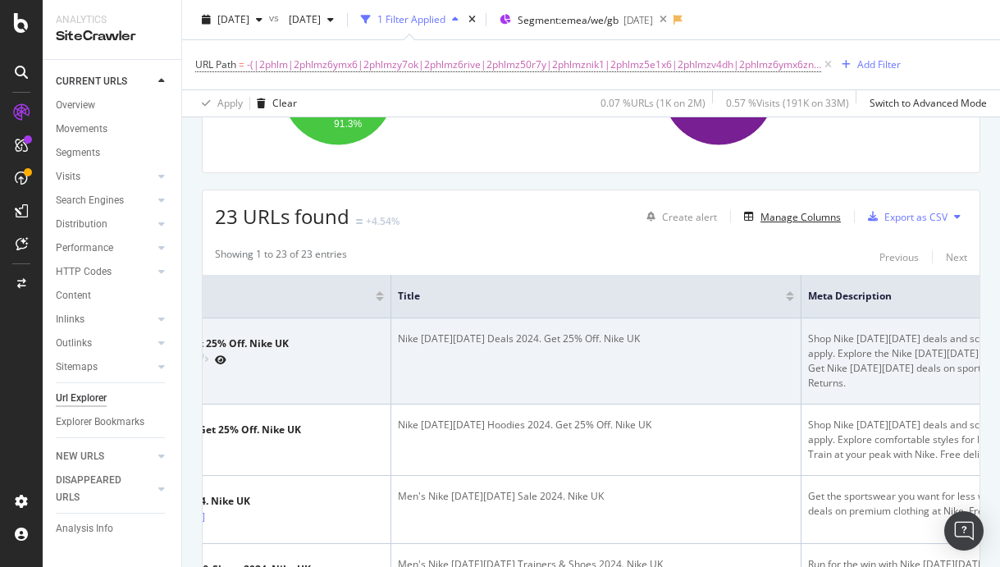
scroll to position [0, 25]
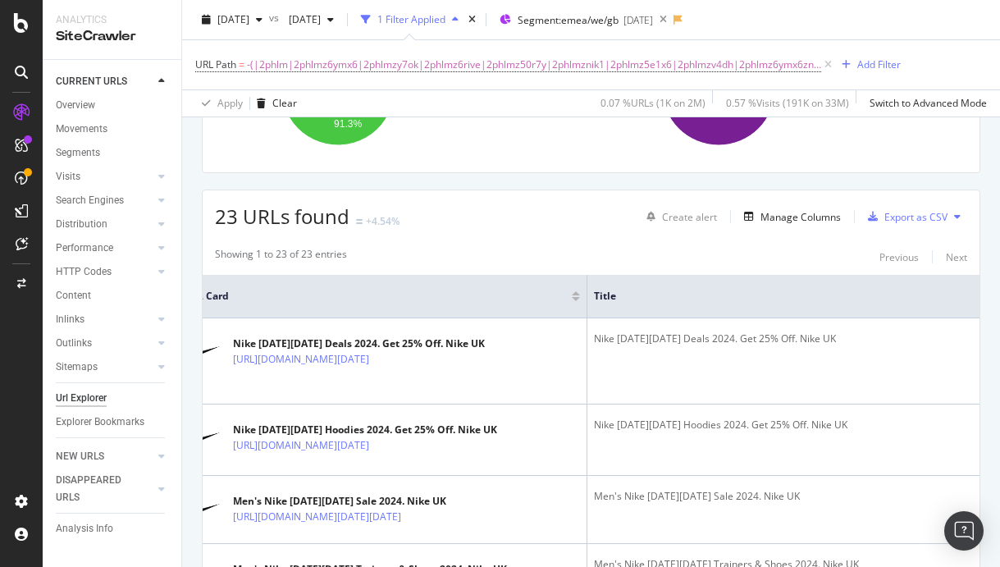
click at [955, 212] on icon at bounding box center [957, 217] width 7 height 10
click at [915, 217] on div "Export as CSV" at bounding box center [915, 217] width 63 height 14
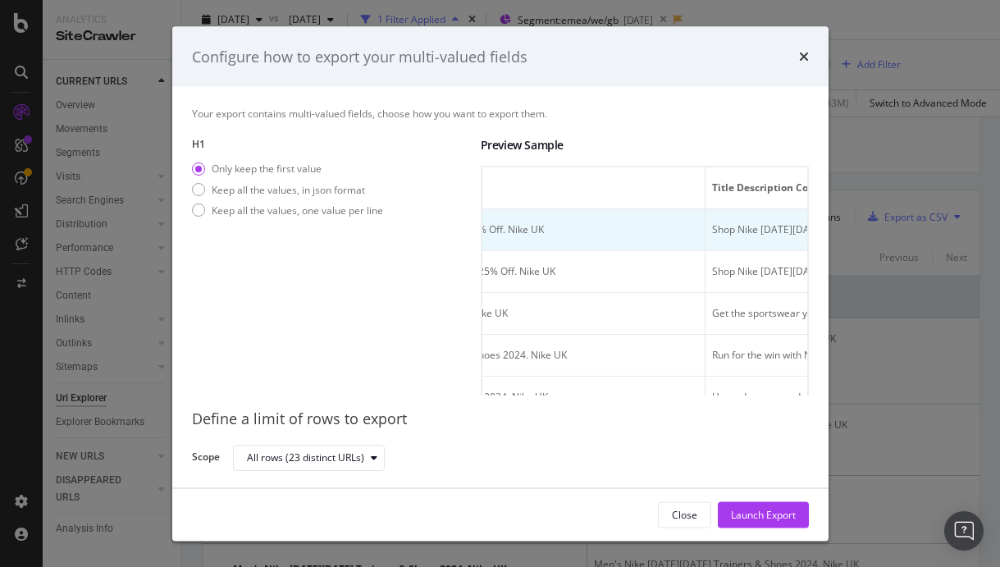
scroll to position [0, 375]
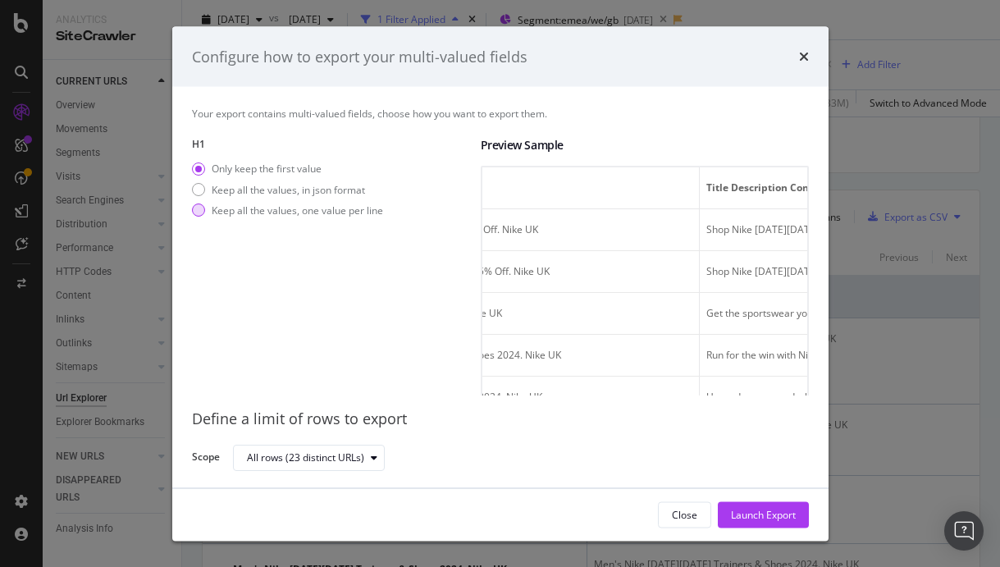
click at [289, 215] on div "Keep all the values, one value per line" at bounding box center [297, 210] width 171 height 14
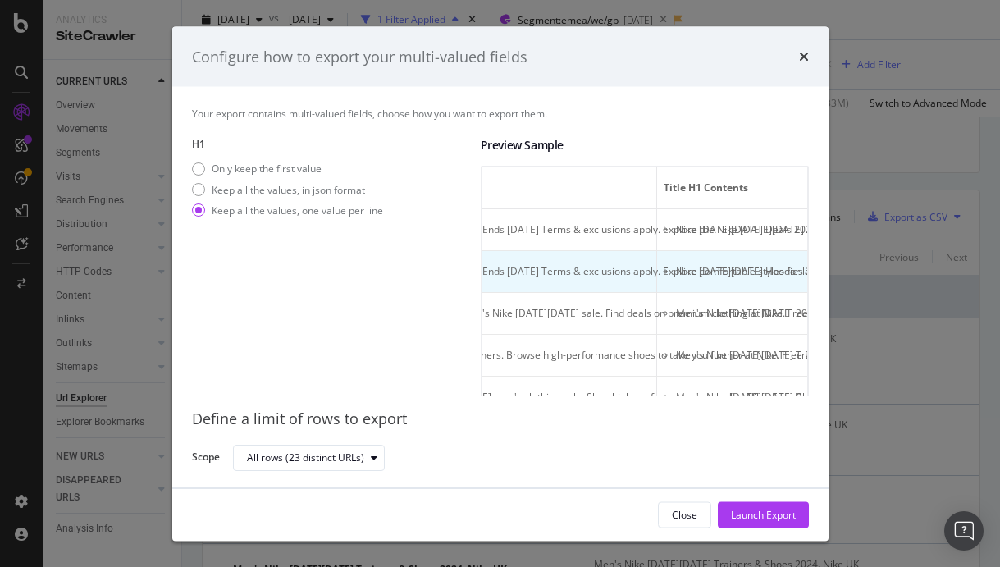
scroll to position [0, 1084]
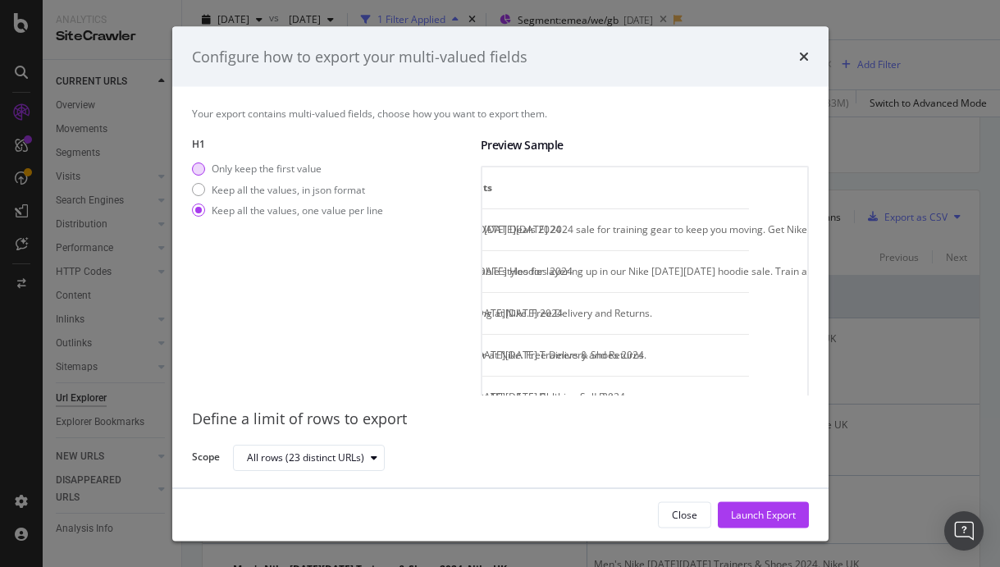
click at [262, 170] on div "Only keep the first value" at bounding box center [267, 169] width 110 height 14
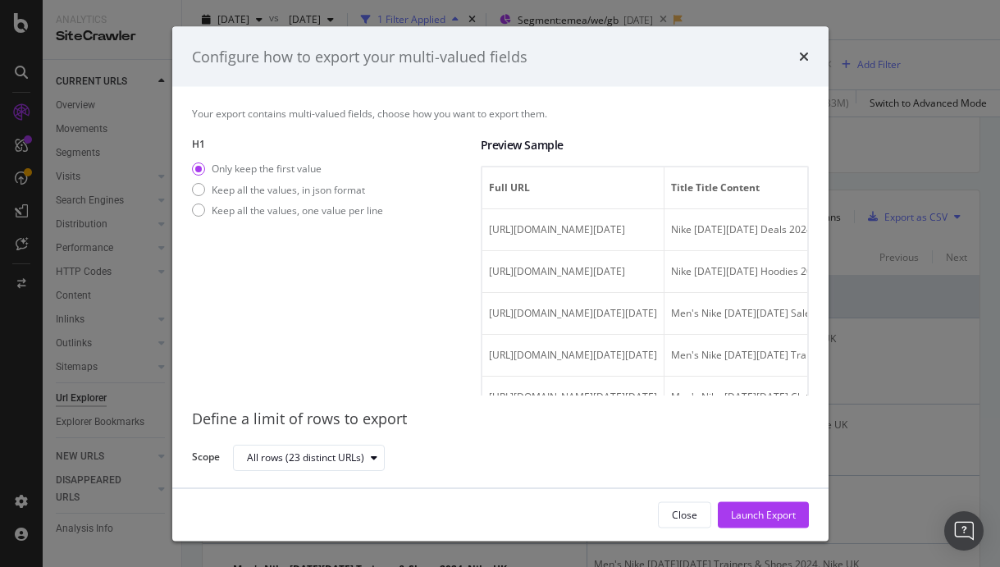
scroll to position [3, 0]
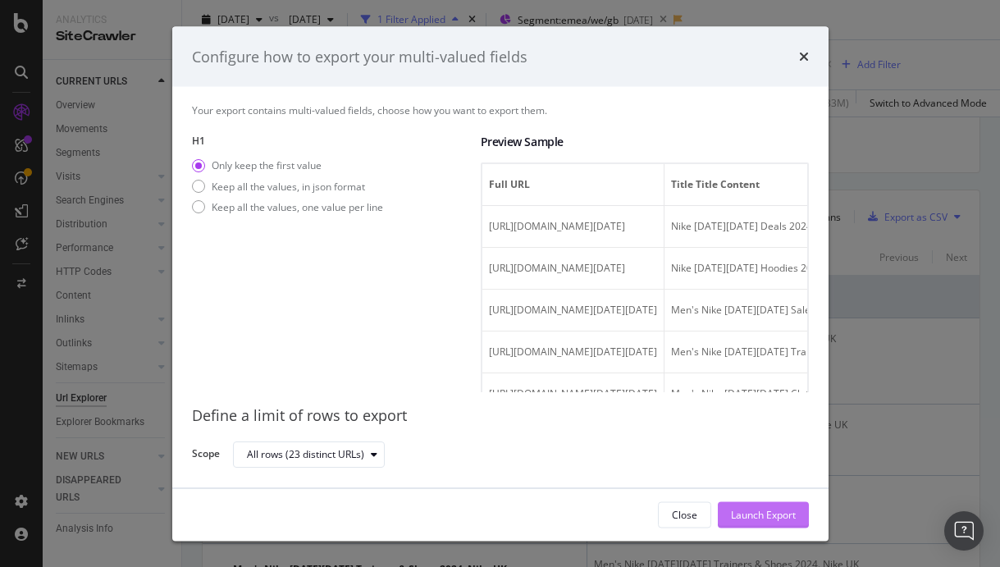
click at [788, 521] on div "Launch Export" at bounding box center [763, 514] width 65 height 14
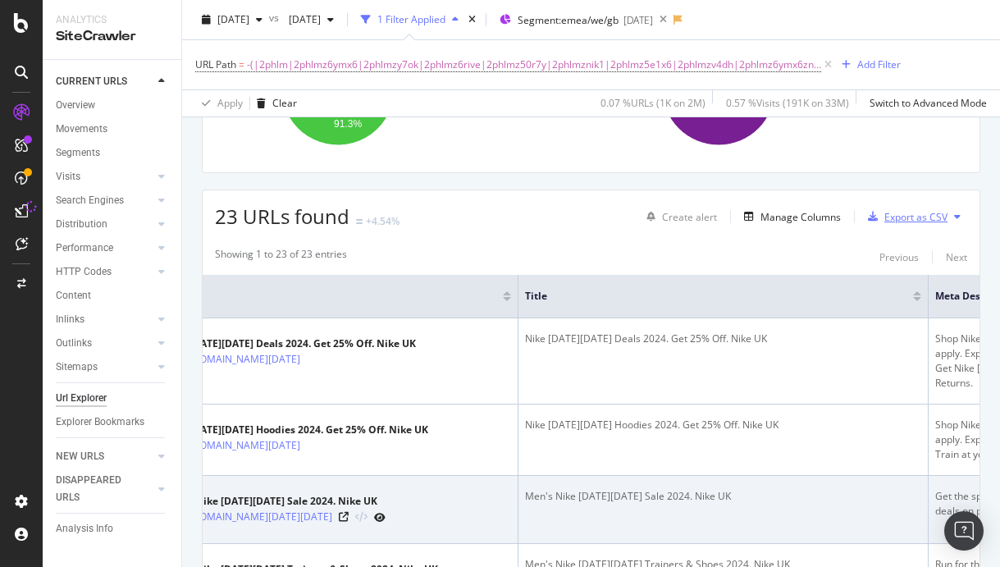
scroll to position [0, 84]
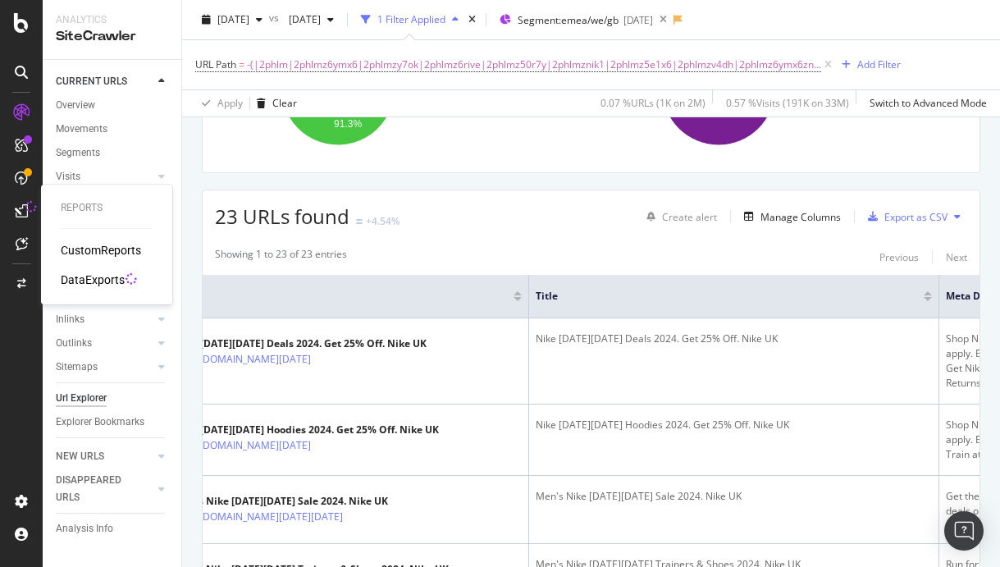
click at [86, 279] on div "DataExports" at bounding box center [93, 279] width 64 height 16
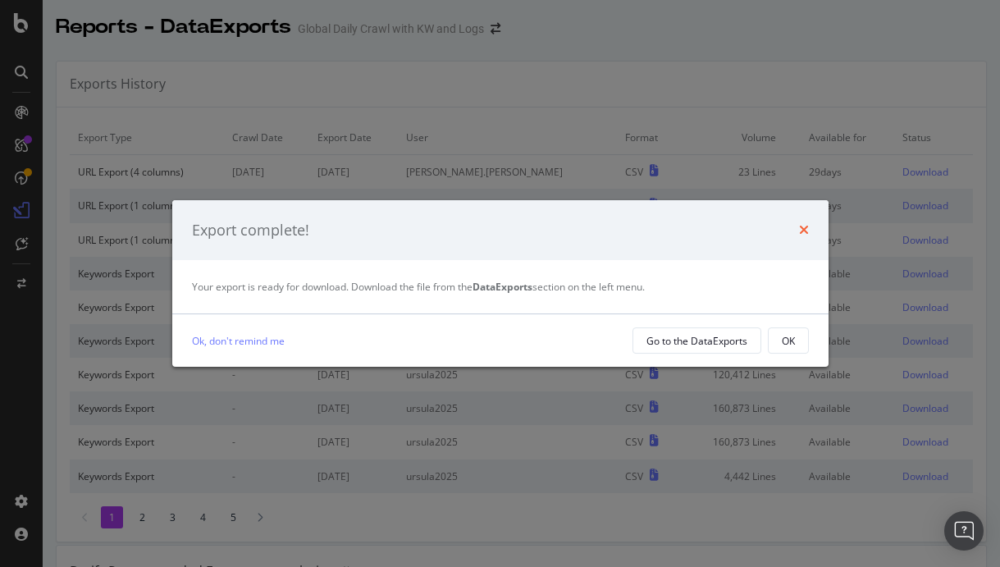
click at [804, 223] on icon "times" at bounding box center [804, 229] width 10 height 13
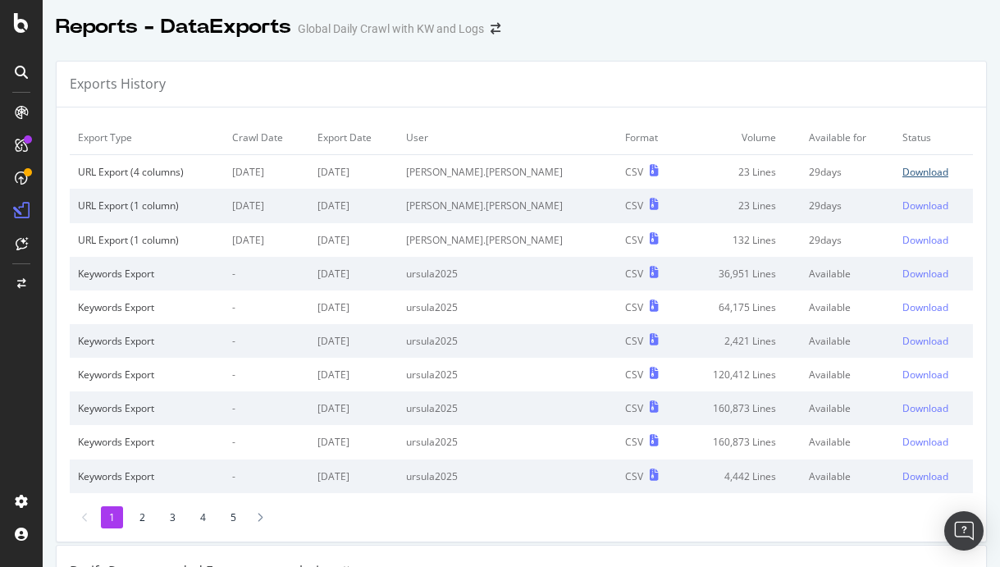
click at [902, 167] on div "Download" at bounding box center [925, 172] width 46 height 14
drag, startPoint x: 226, startPoint y: 173, endPoint x: 342, endPoint y: 175, distance: 115.7
click at [342, 175] on tr "URL Export (4 columns) [DATE] [DATE] [PERSON_NAME].[PERSON_NAME] CSV 23 Lines 2…" at bounding box center [521, 172] width 903 height 34
copy tr "[DATE]"
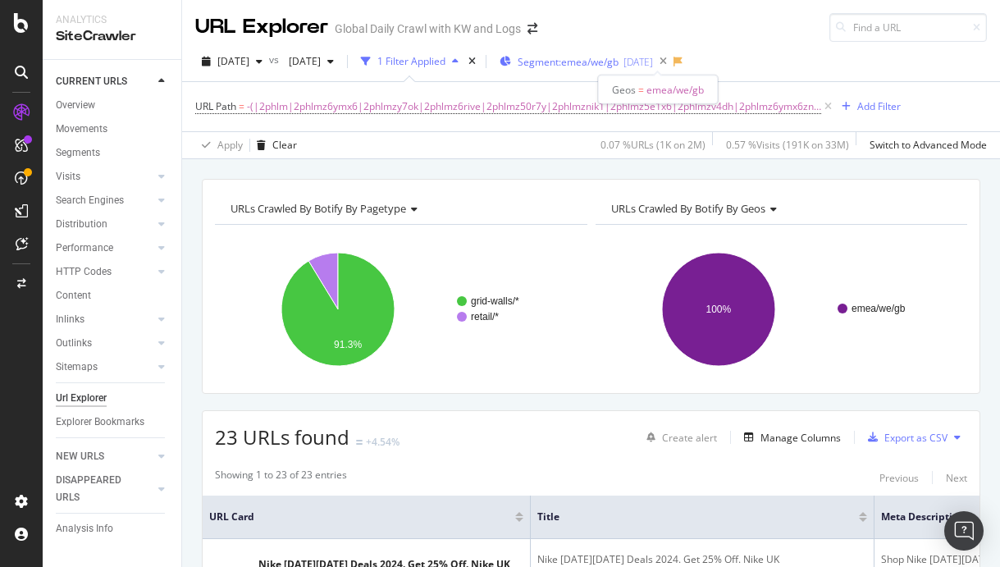
click at [618, 62] on span "Segment: emea/we/gb" at bounding box center [568, 62] width 101 height 14
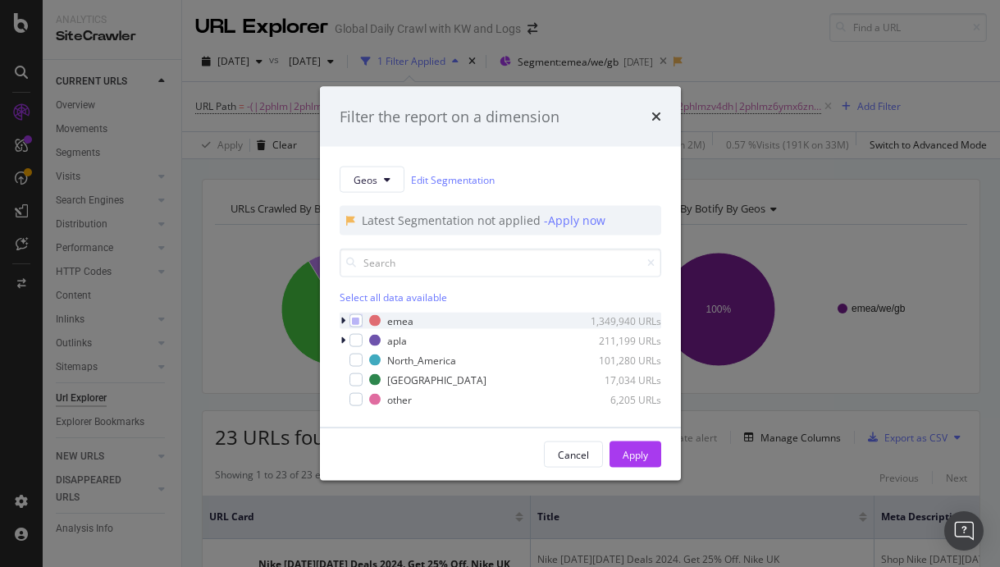
click at [341, 322] on icon "modal" at bounding box center [342, 321] width 5 height 10
